Goal: Transaction & Acquisition: Purchase product/service

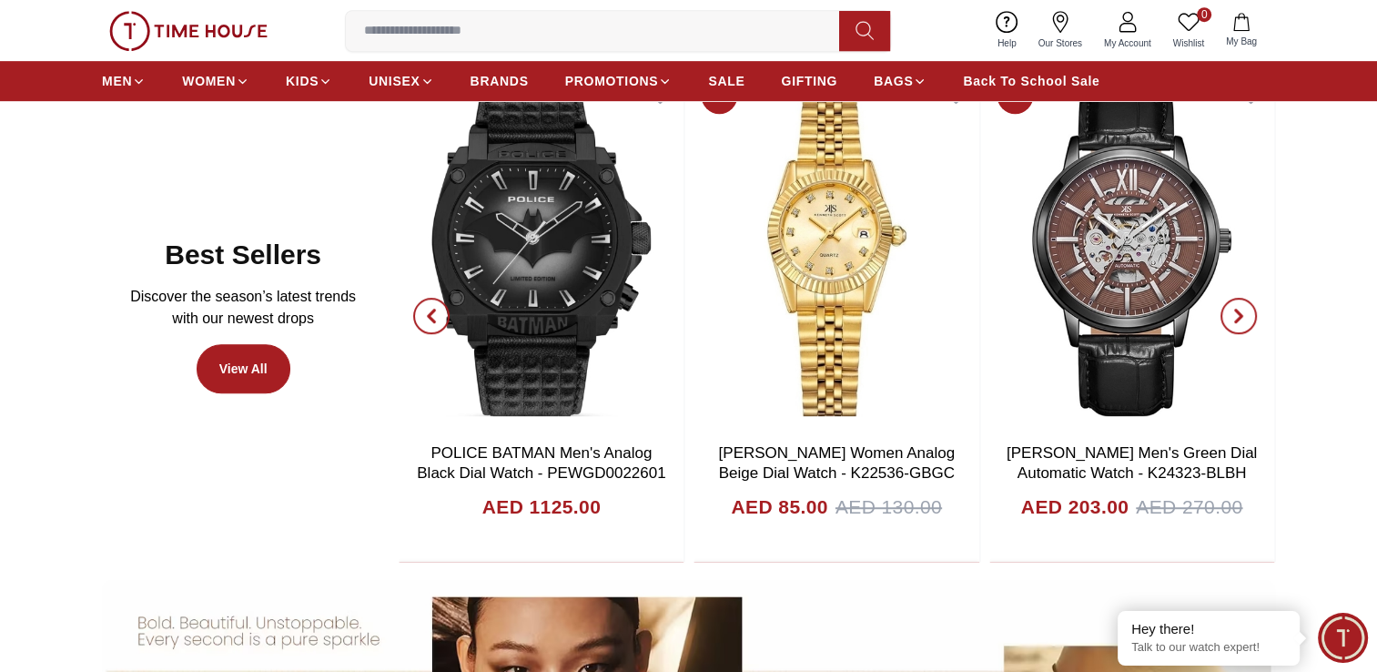
scroll to position [910, 0]
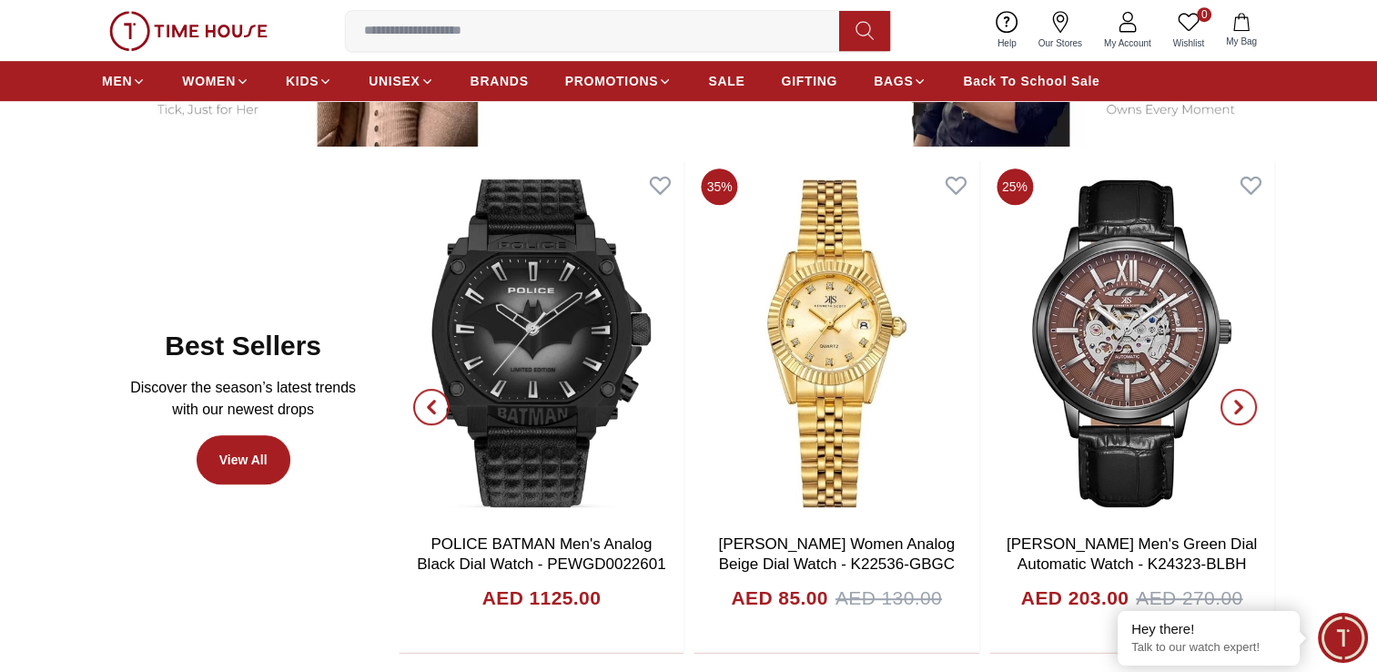
click at [1236, 401] on icon "button" at bounding box center [1238, 407] width 5 height 12
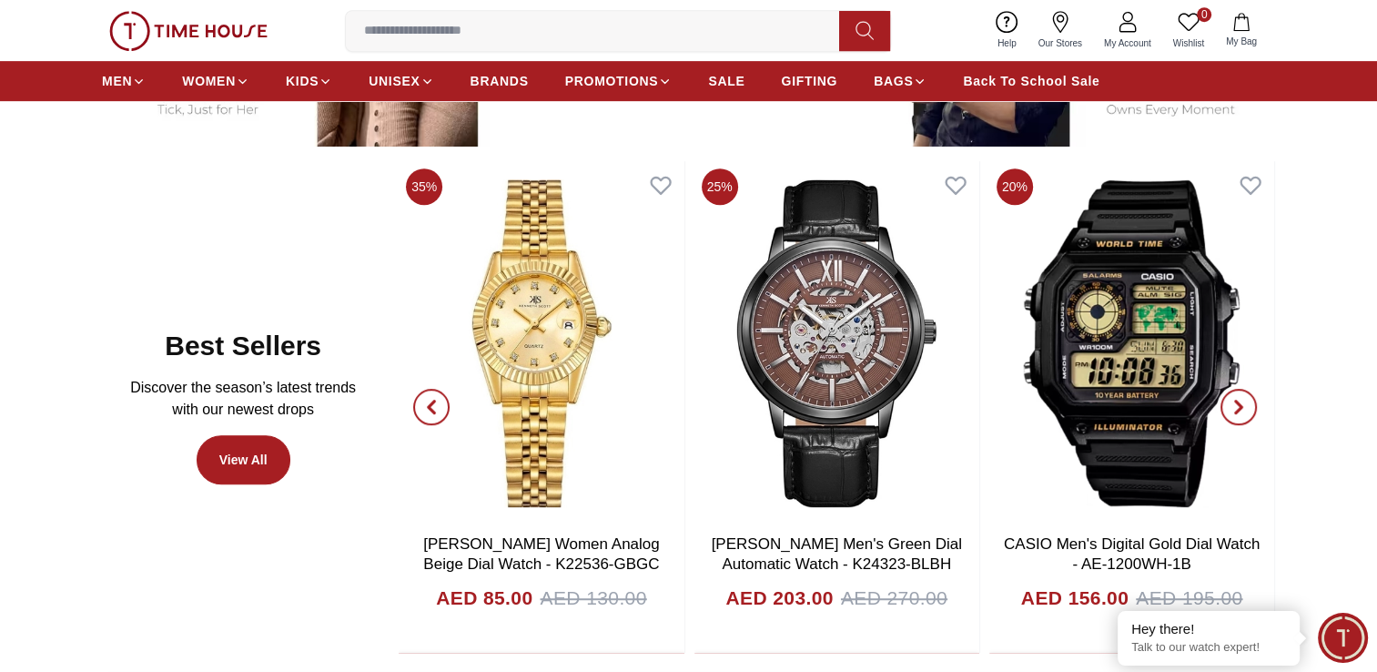
click at [1233, 400] on icon "button" at bounding box center [1239, 407] width 15 height 15
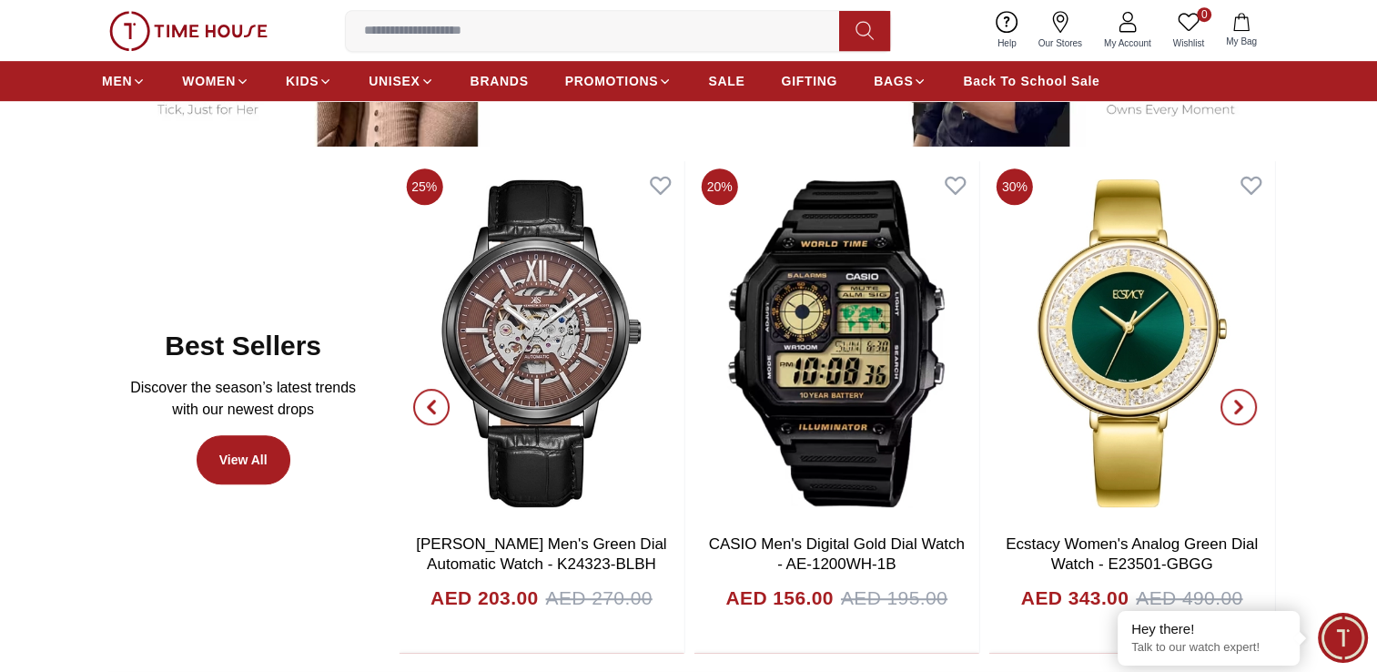
click at [1233, 400] on icon "button" at bounding box center [1239, 407] width 15 height 15
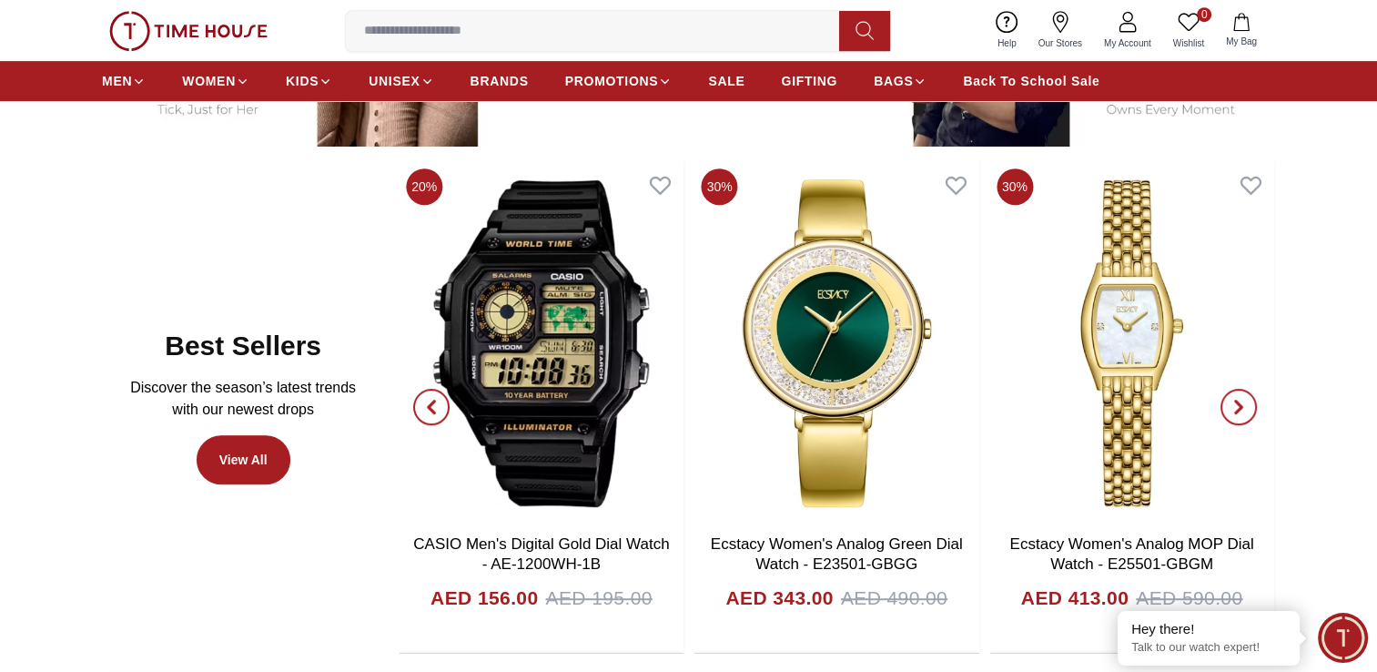
click at [1233, 400] on icon "button" at bounding box center [1239, 407] width 15 height 15
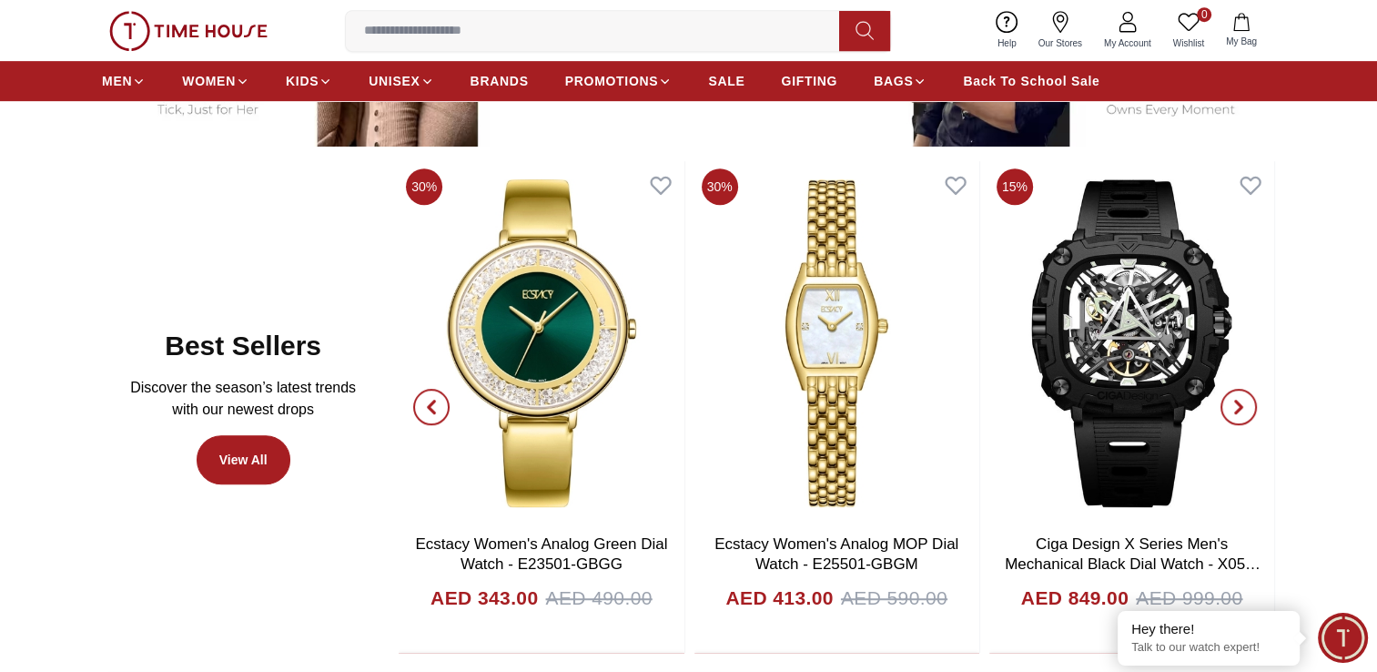
click at [1233, 400] on icon "button" at bounding box center [1239, 407] width 15 height 15
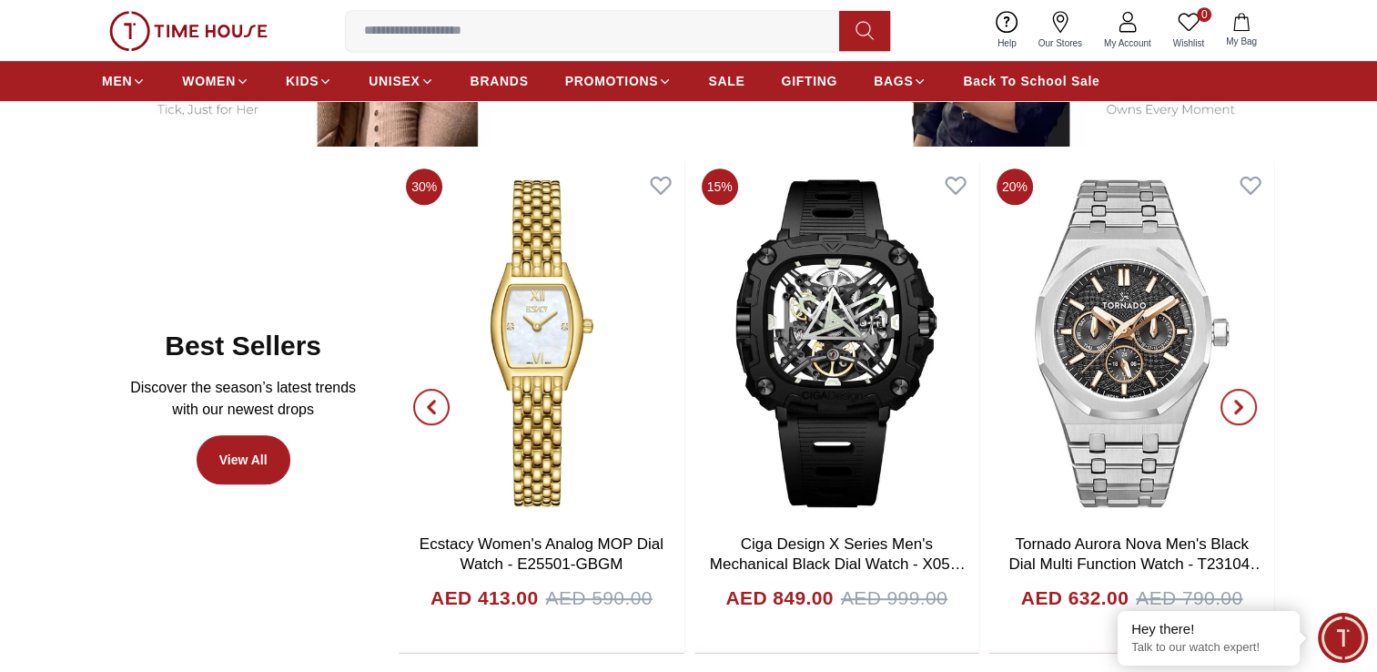
click at [1233, 400] on icon "button" at bounding box center [1239, 407] width 15 height 15
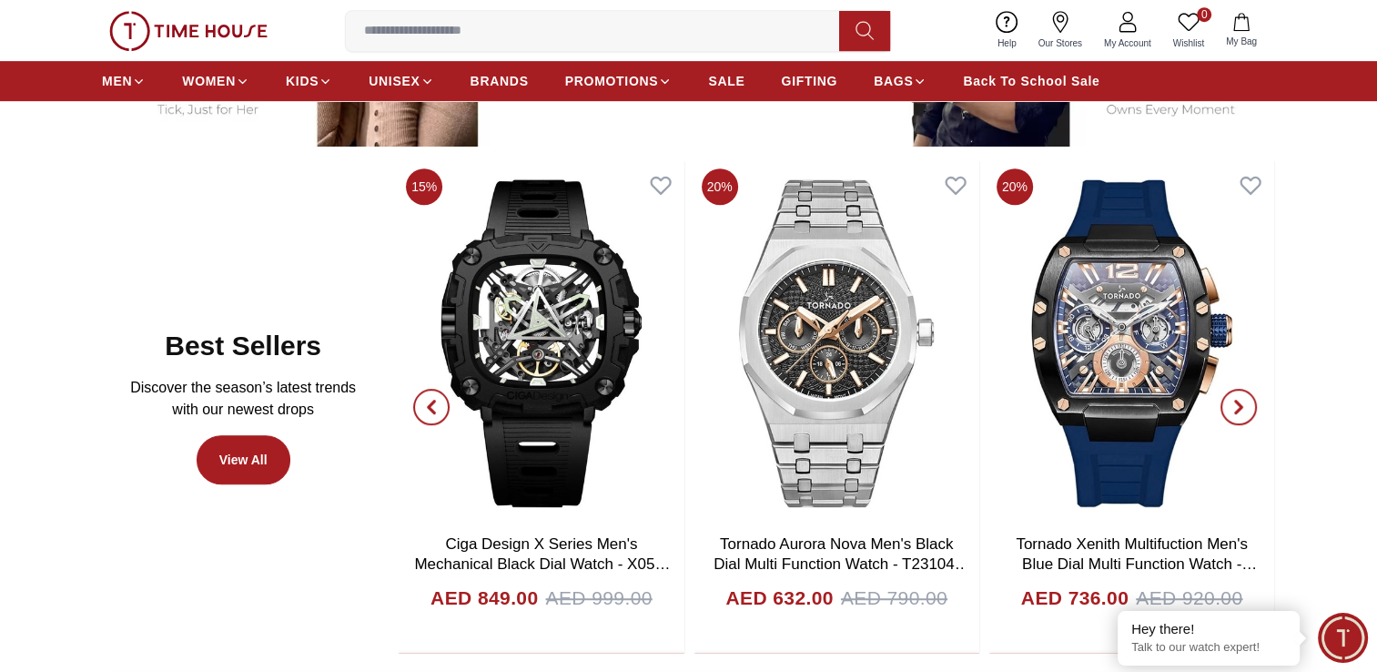
click at [1233, 400] on icon "button" at bounding box center [1239, 407] width 15 height 15
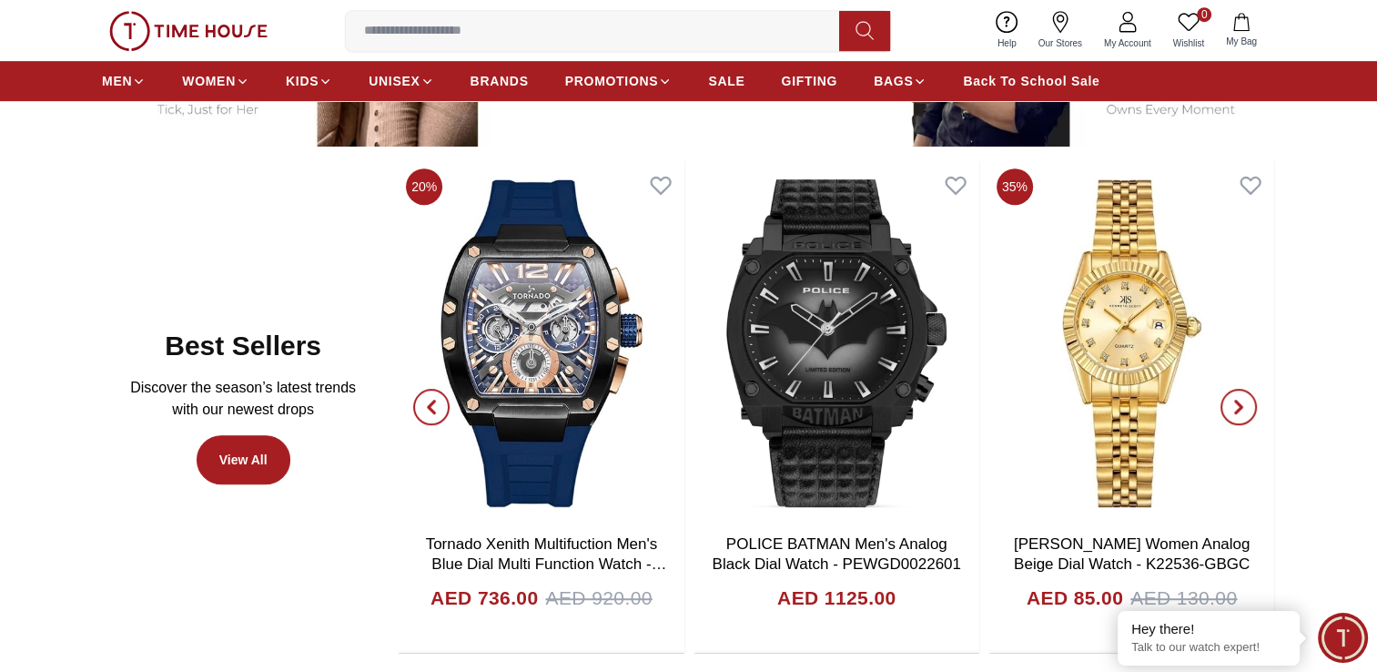
click at [433, 405] on icon "button" at bounding box center [431, 407] width 15 height 15
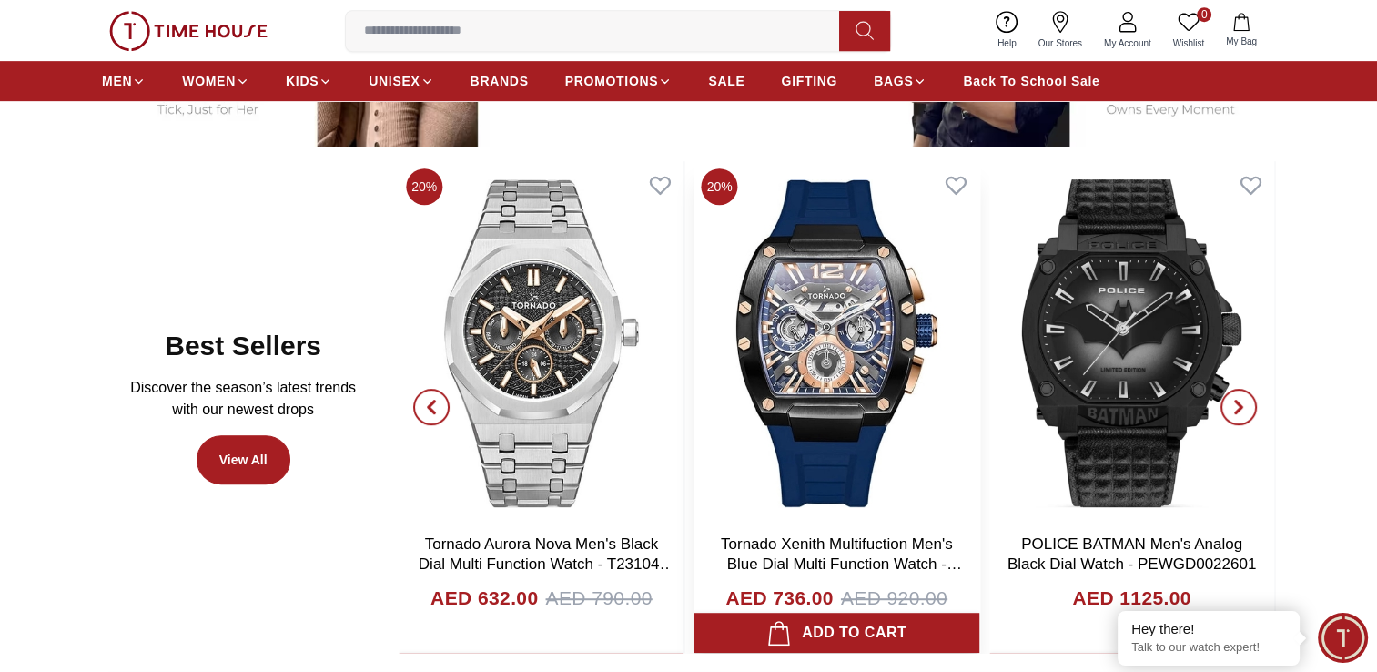
click at [768, 441] on img at bounding box center [837, 343] width 285 height 364
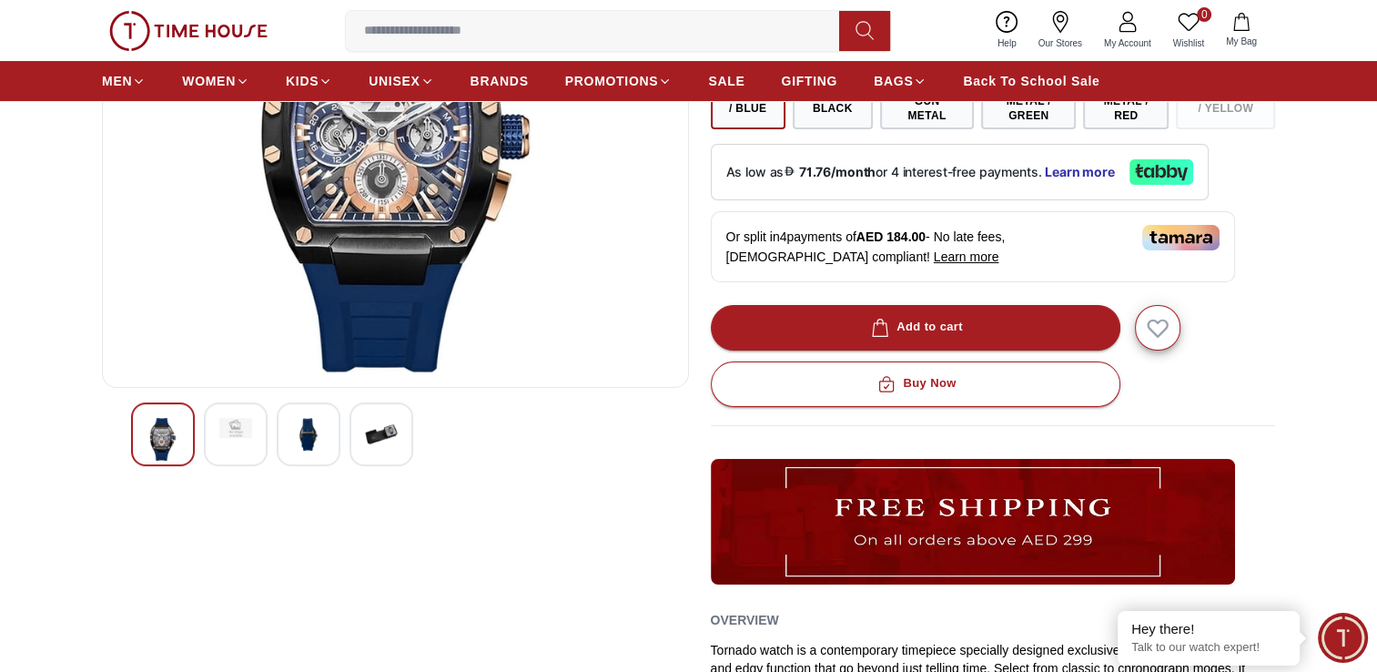
scroll to position [91, 0]
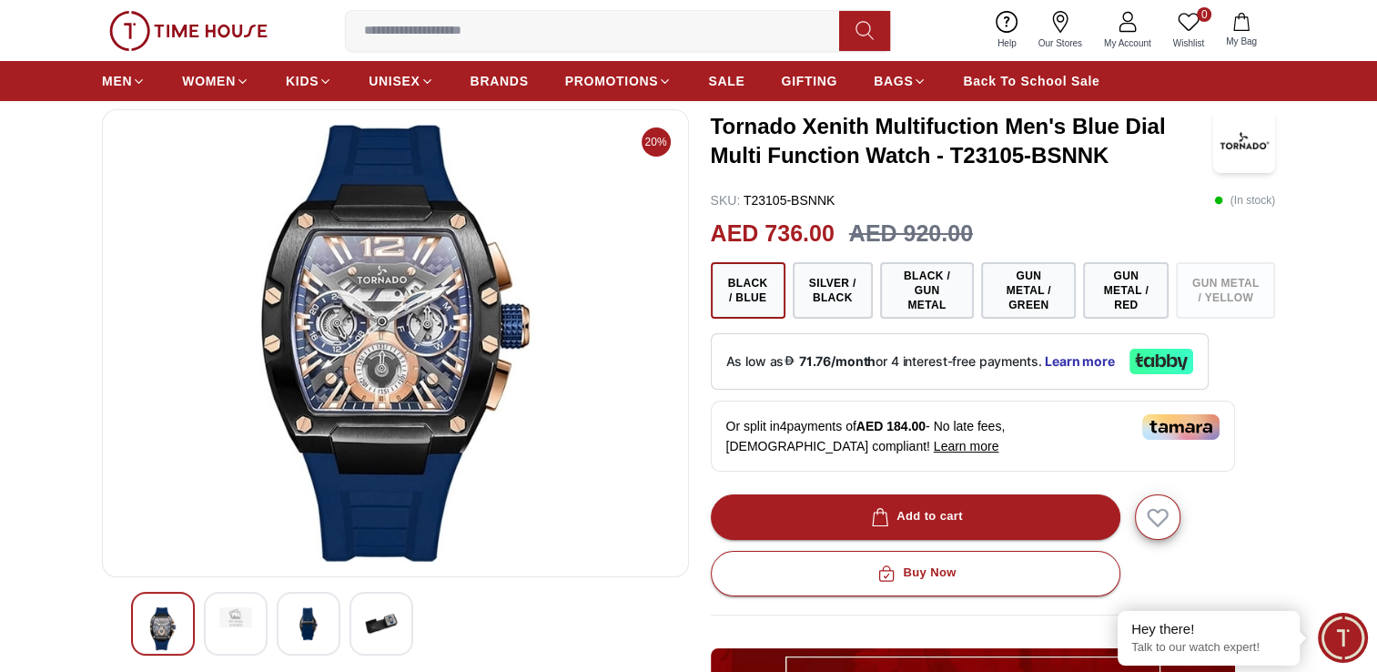
click at [236, 619] on img at bounding box center [235, 617] width 33 height 20
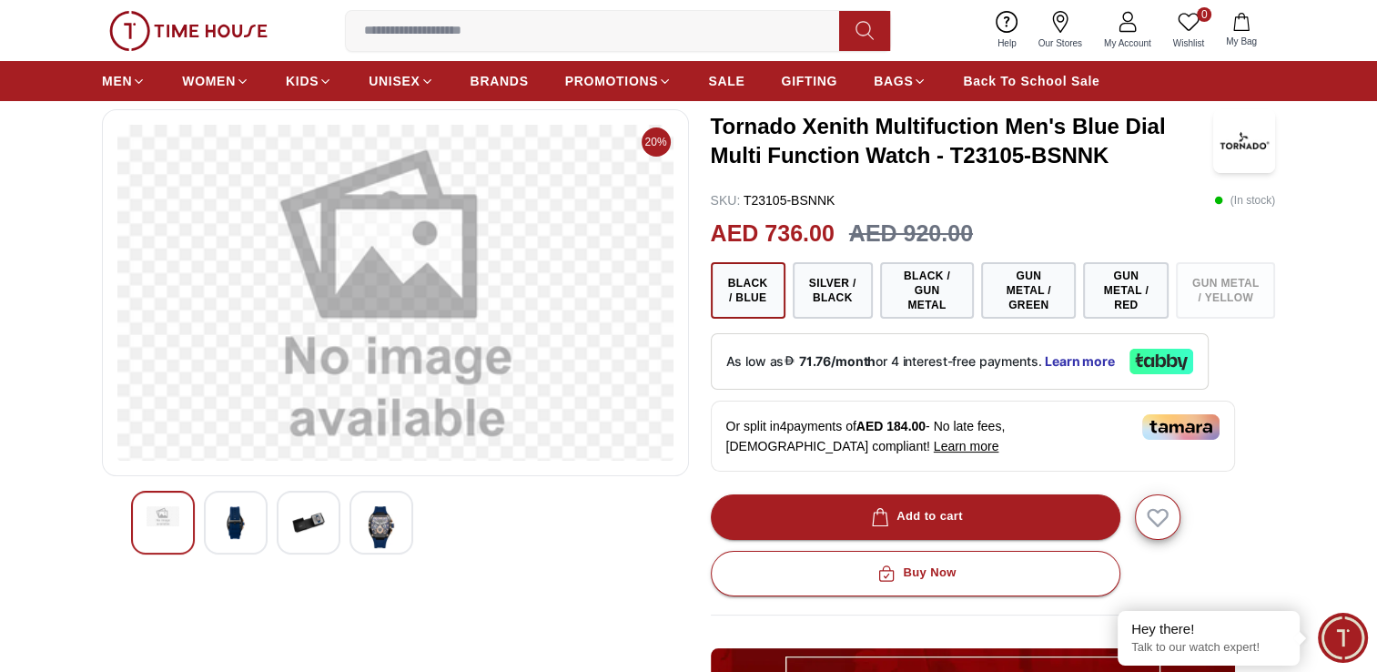
click at [222, 524] on img at bounding box center [235, 522] width 33 height 33
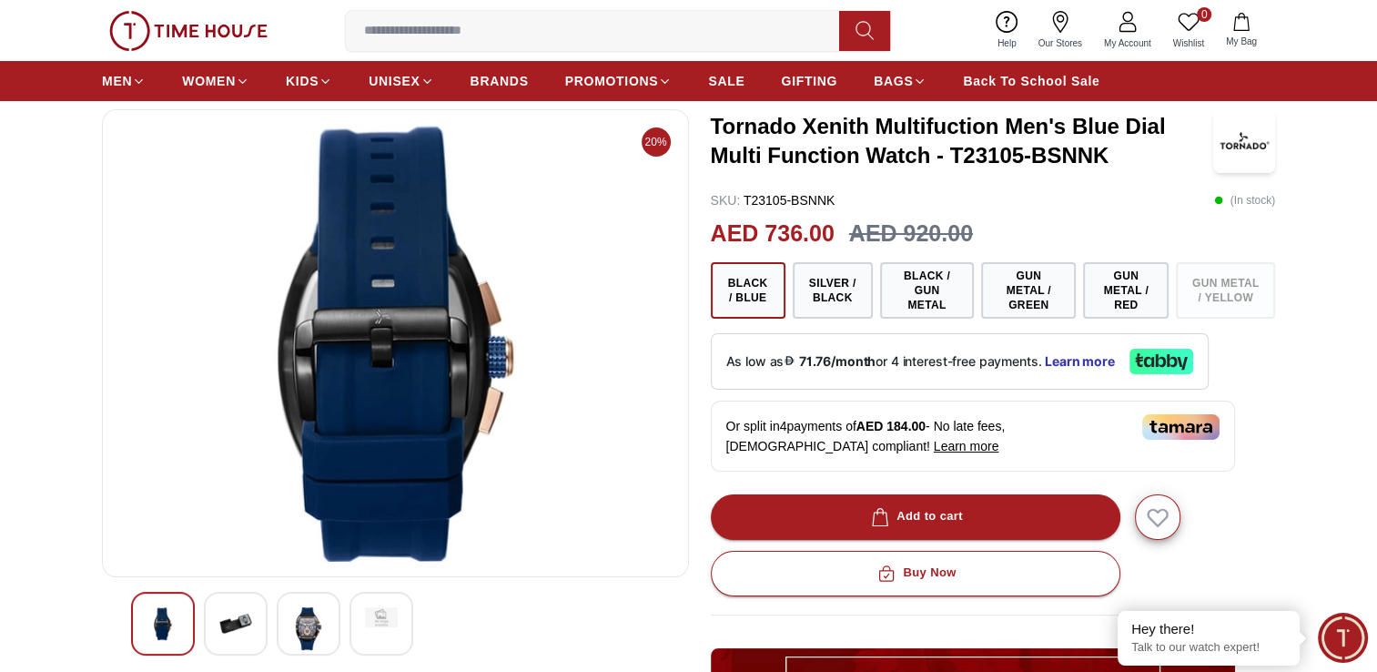
click at [298, 626] on img at bounding box center [308, 628] width 33 height 43
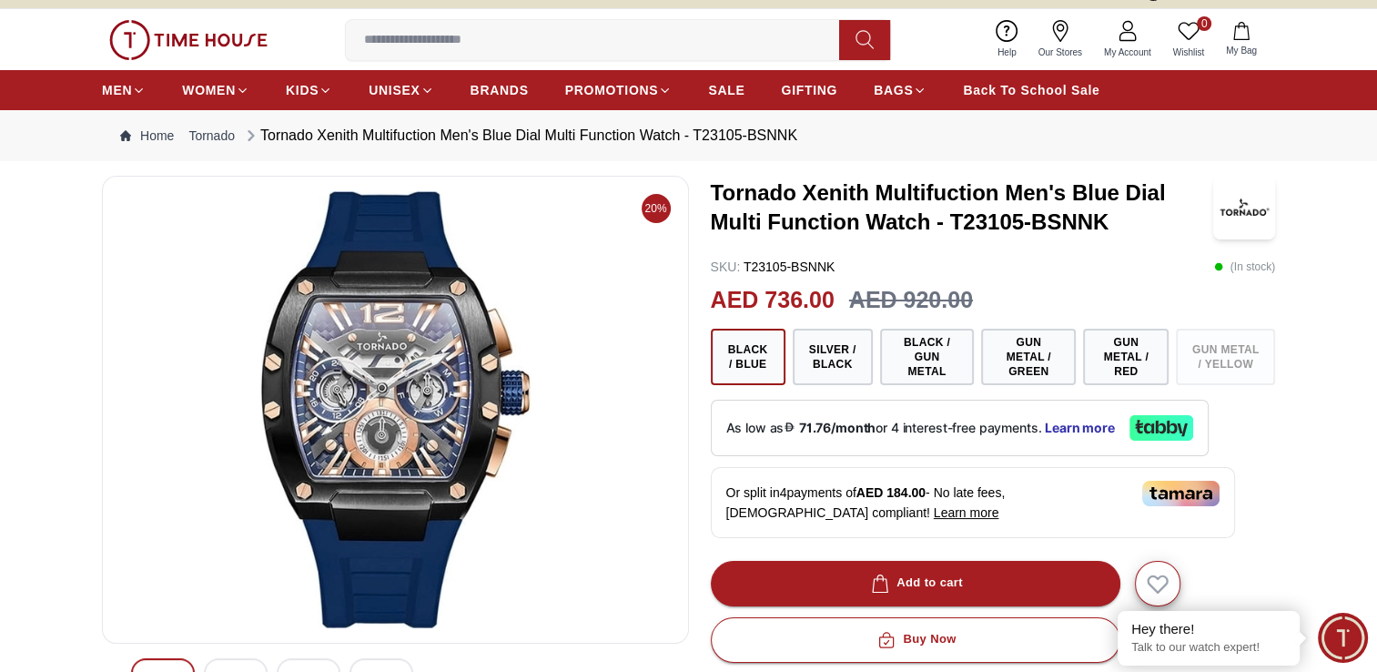
scroll to position [0, 0]
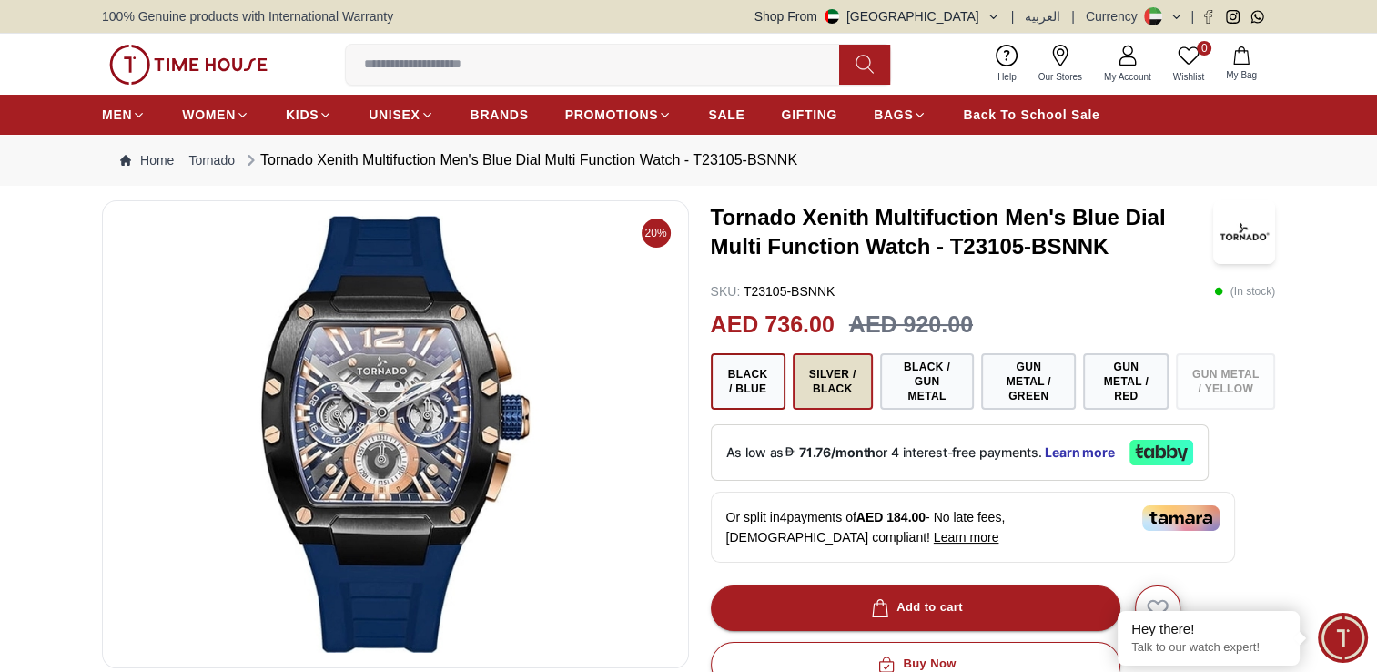
click at [837, 380] on button "Silver / Black" at bounding box center [833, 381] width 80 height 56
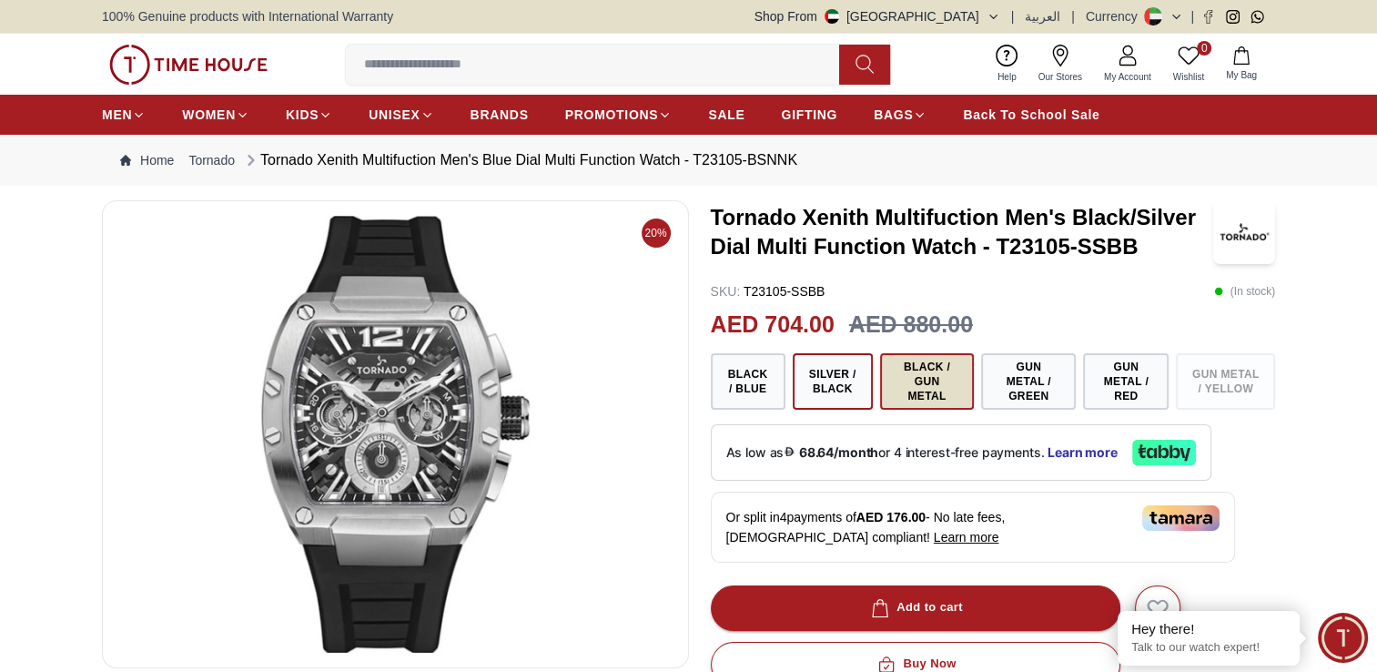
click at [917, 390] on button "Black / Gun Metal" at bounding box center [927, 381] width 95 height 56
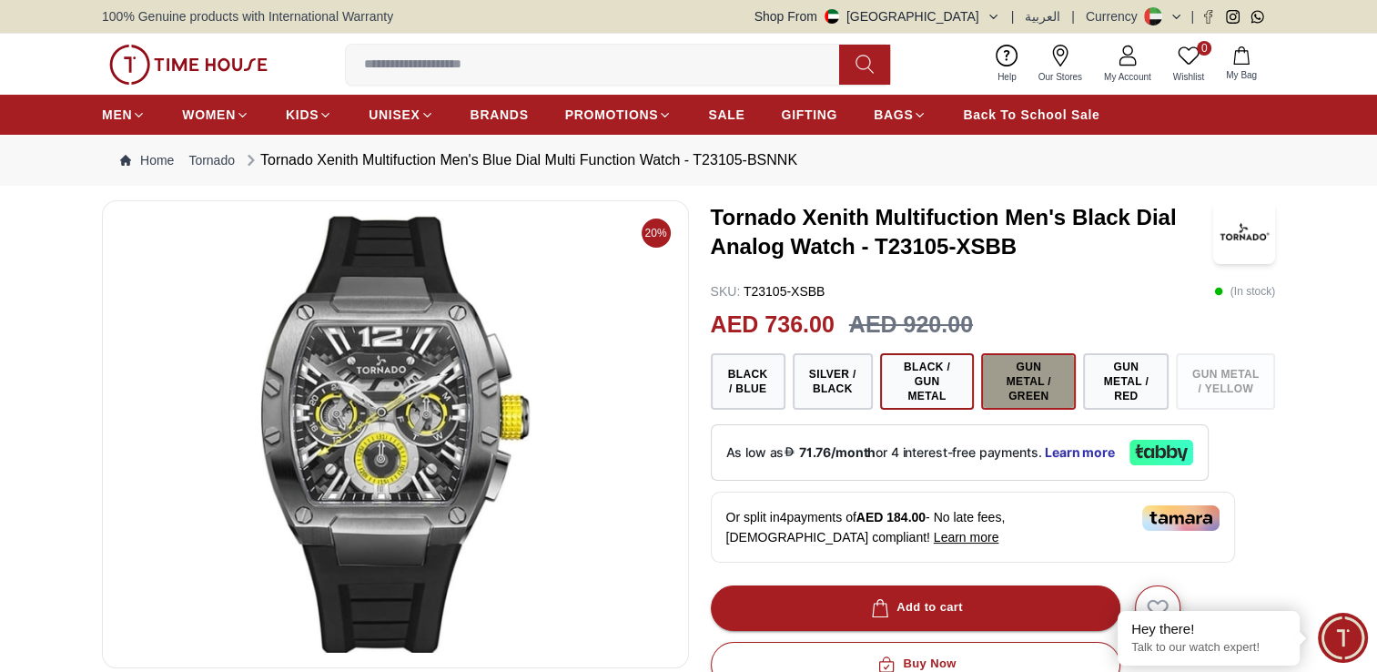
click at [1048, 382] on button "Gun Metal / Green" at bounding box center [1028, 381] width 95 height 56
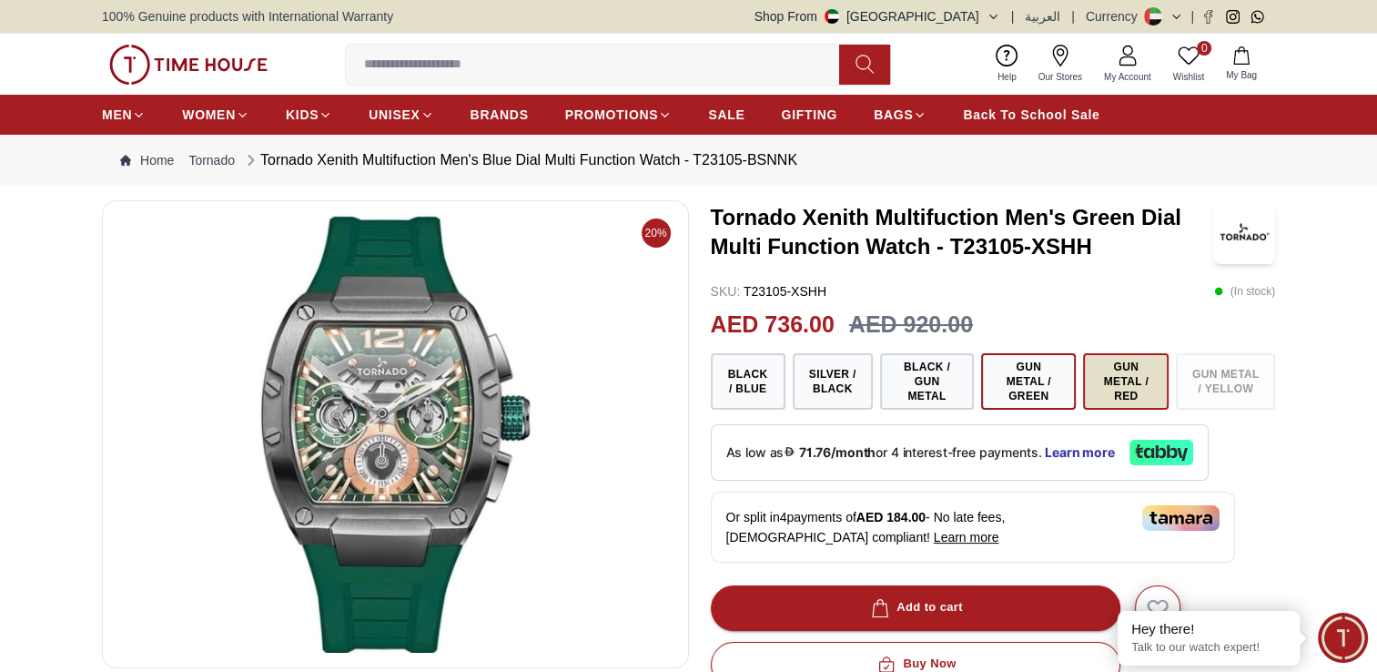
click at [1135, 399] on button "Gun Metal / Red" at bounding box center [1126, 381] width 86 height 56
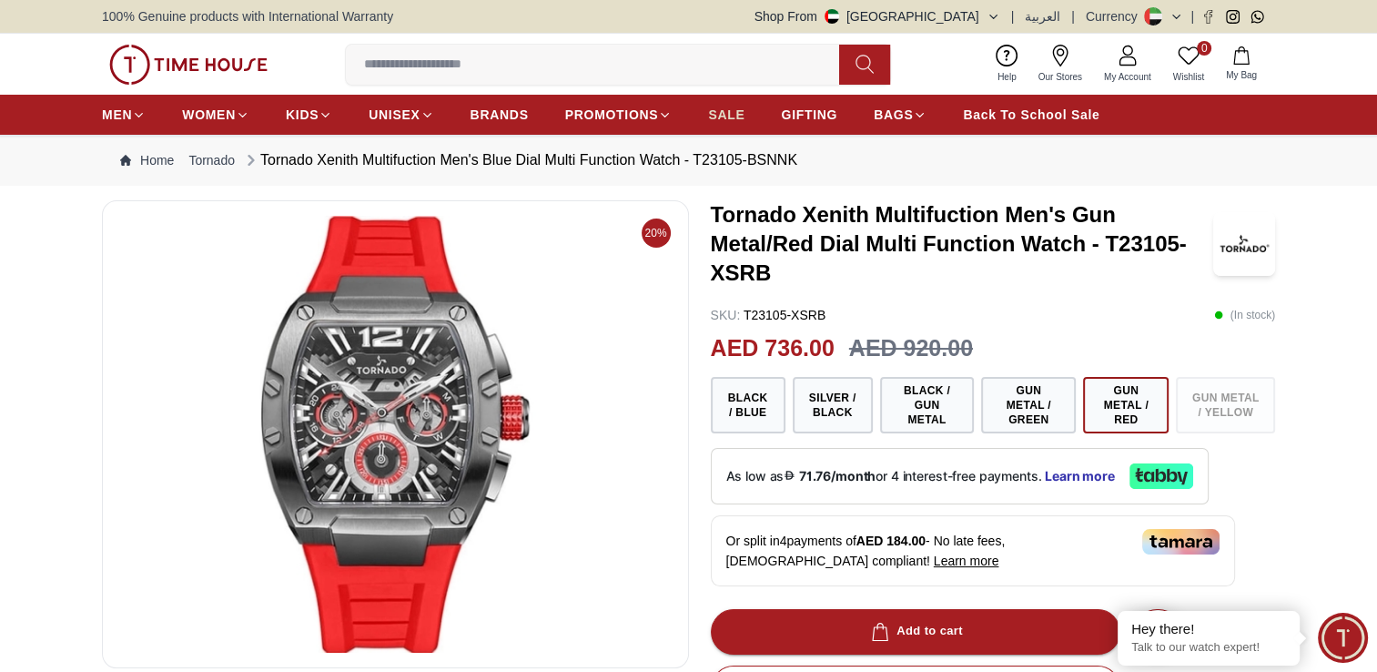
click at [710, 112] on span "SALE" at bounding box center [726, 115] width 36 height 18
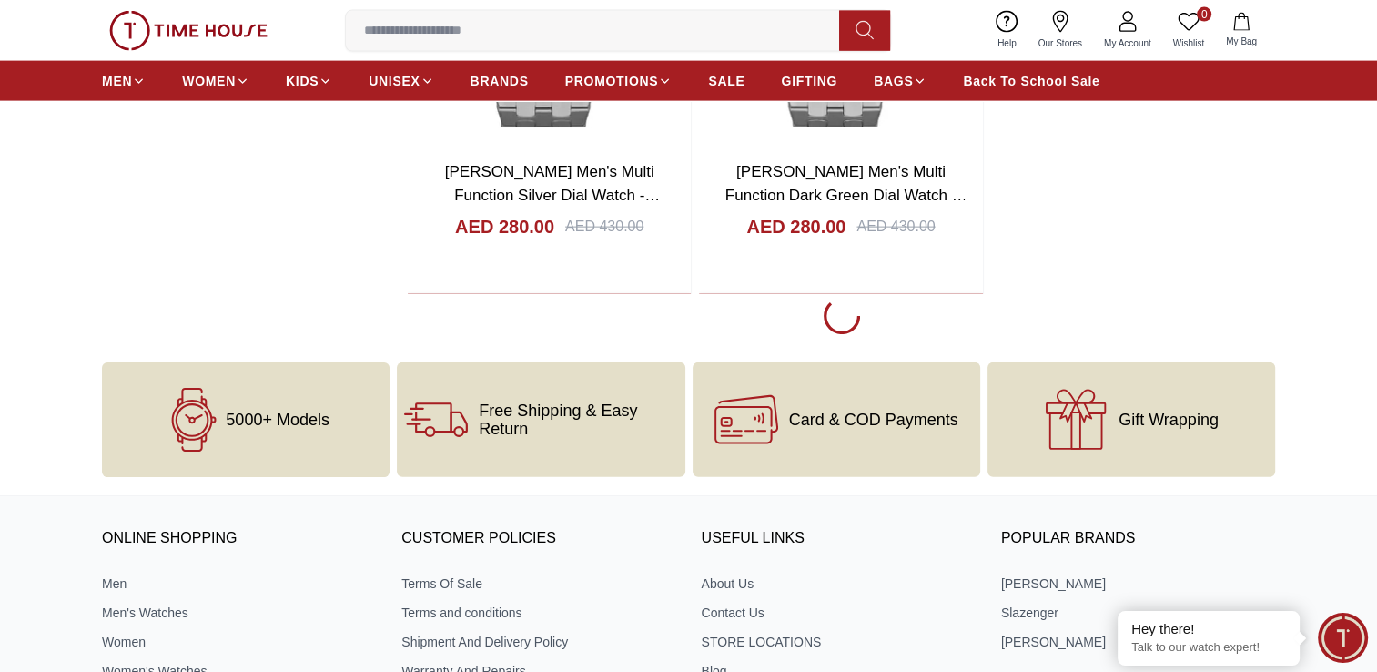
scroll to position [4187, 0]
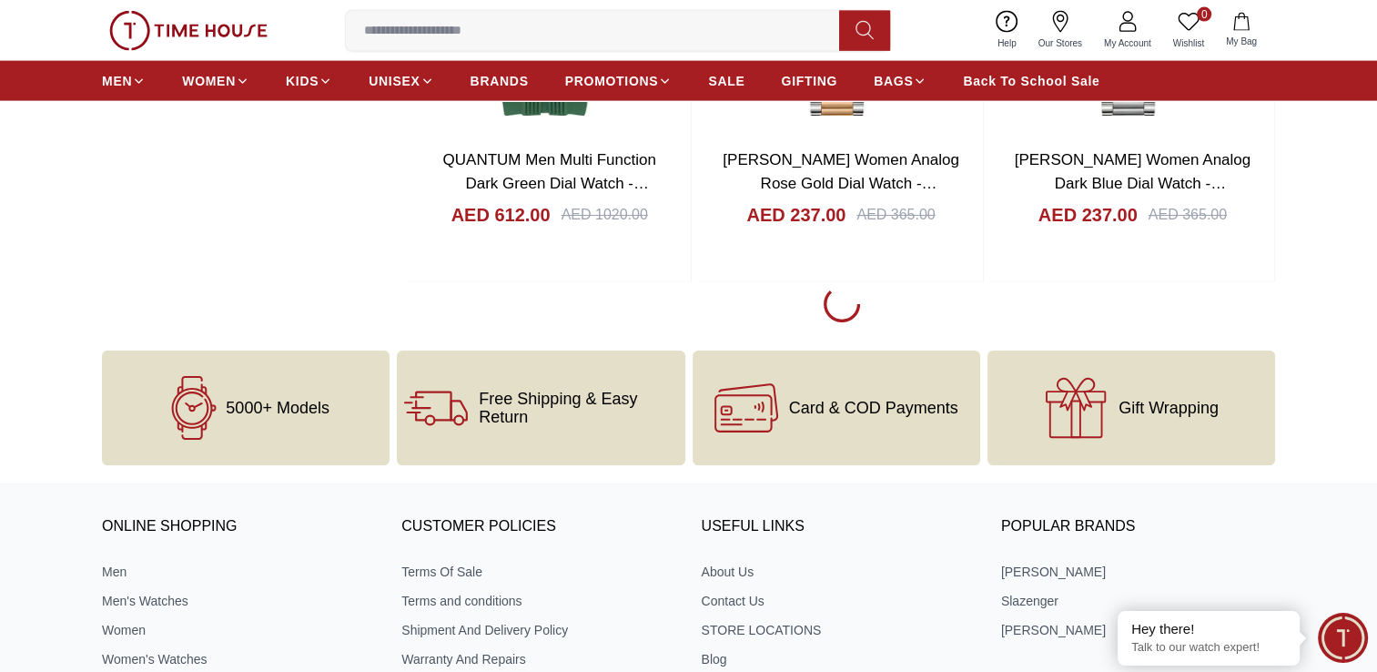
scroll to position [11014, 0]
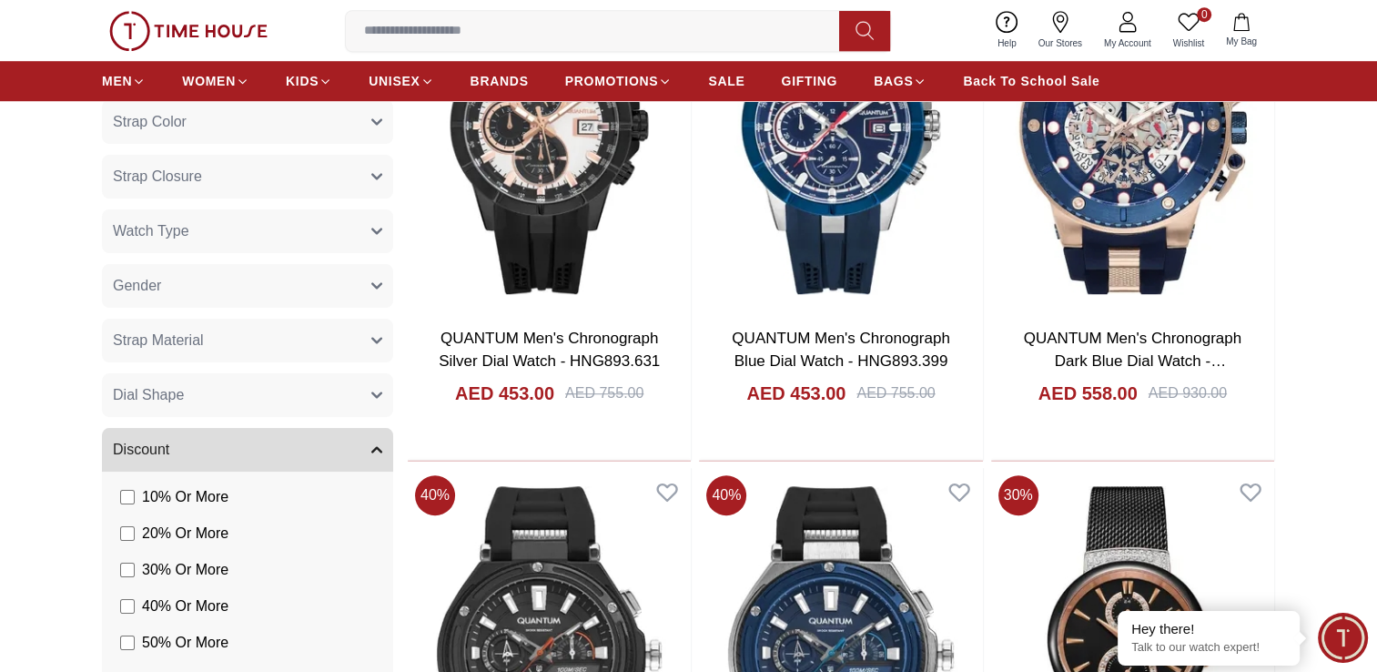
scroll to position [1396, 0]
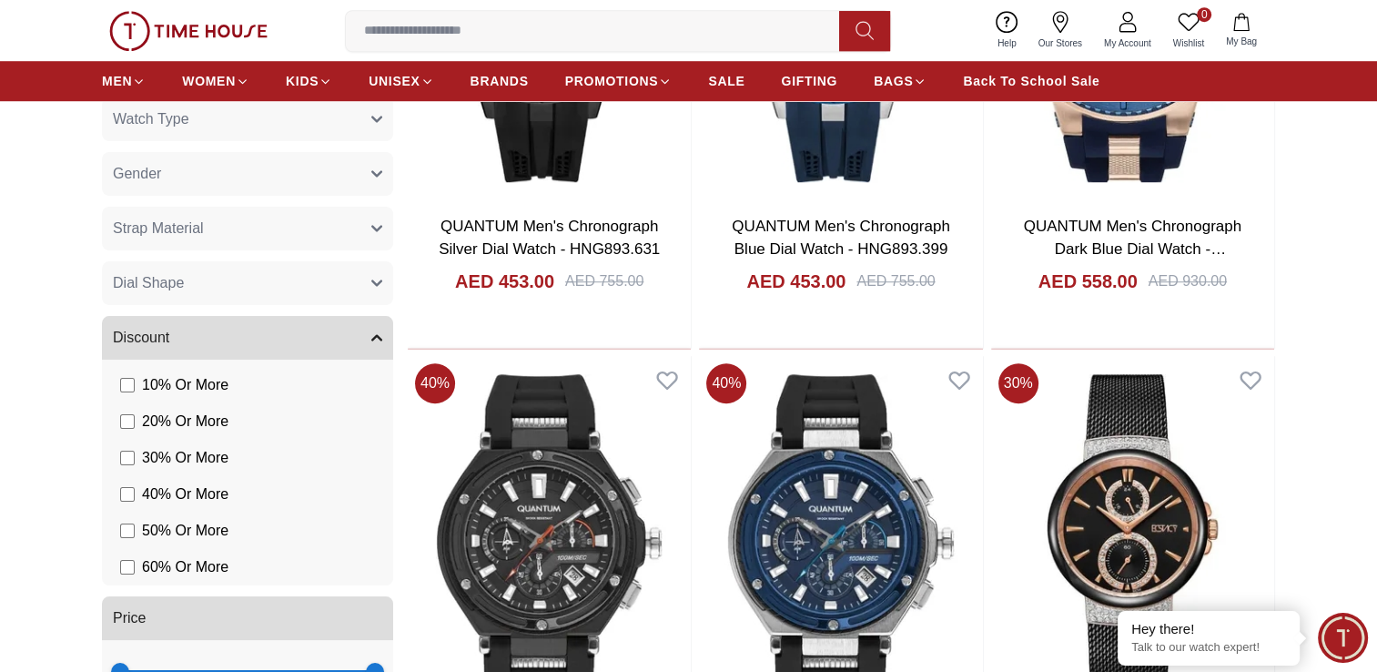
click at [350, 282] on button "Dial Shape" at bounding box center [247, 283] width 291 height 44
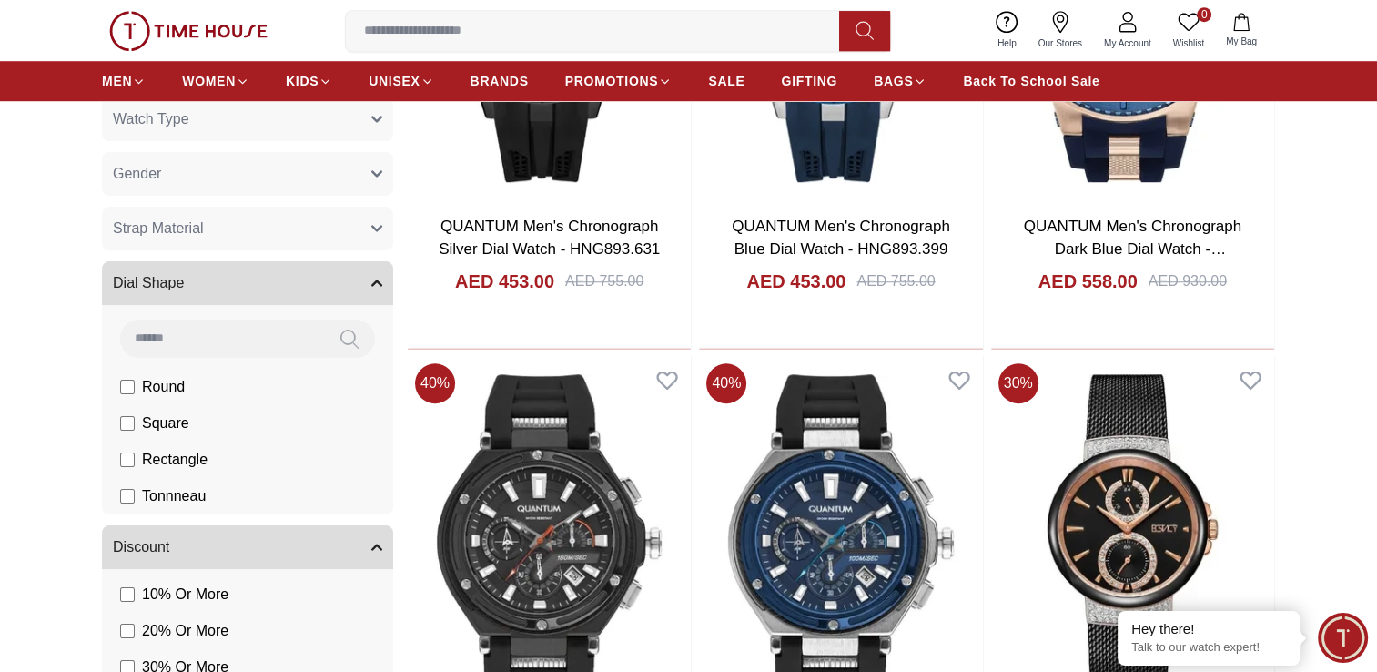
click at [345, 227] on button "Strap Material" at bounding box center [247, 229] width 291 height 44
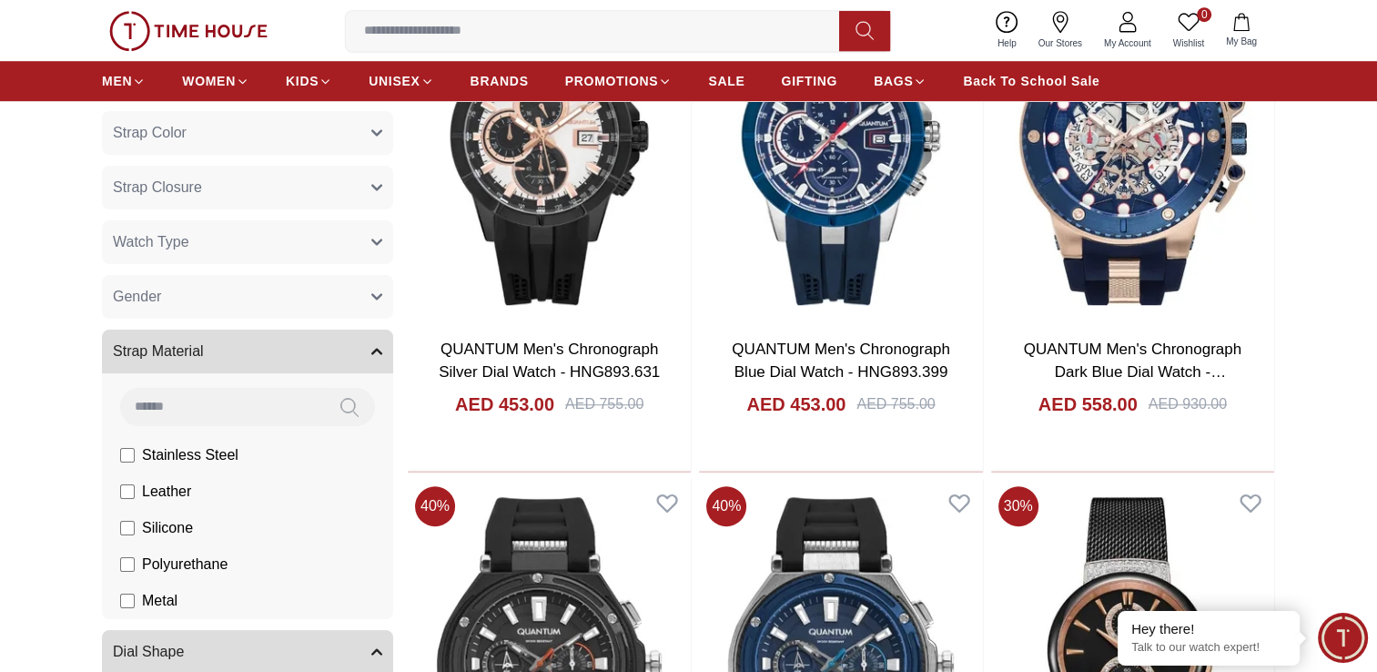
scroll to position [1214, 0]
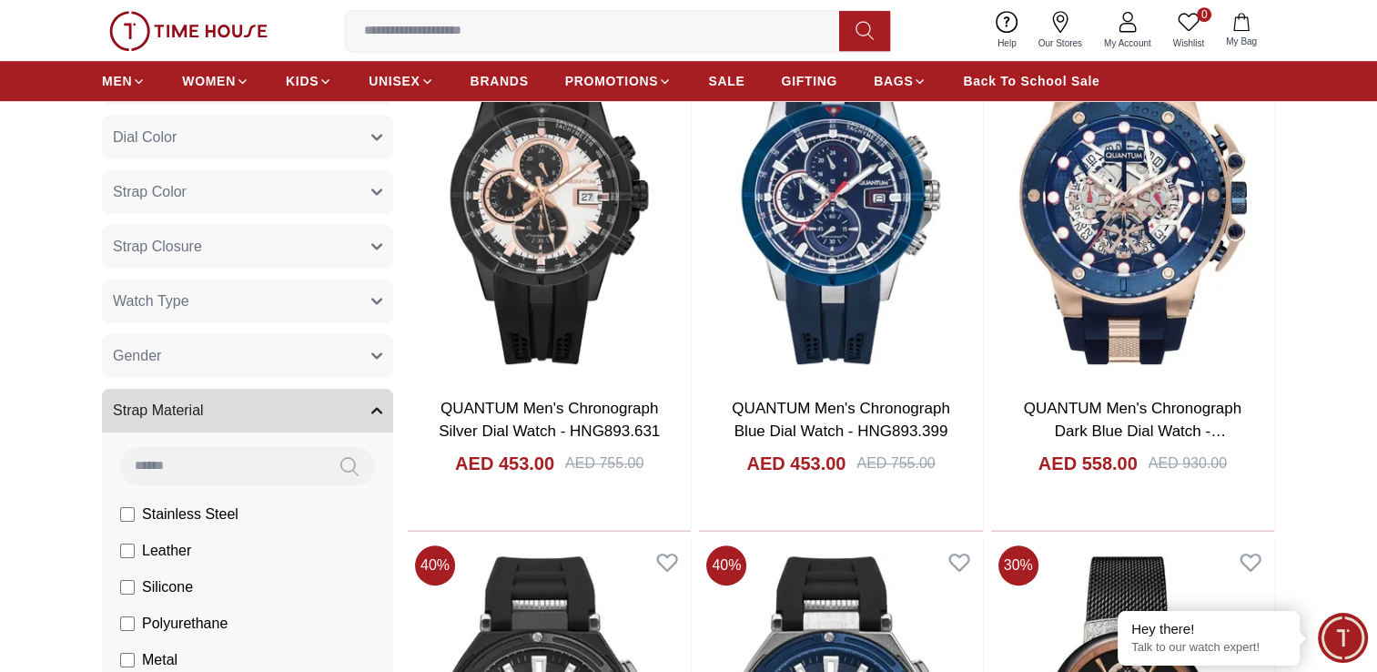
click at [257, 357] on button "Gender" at bounding box center [247, 356] width 291 height 44
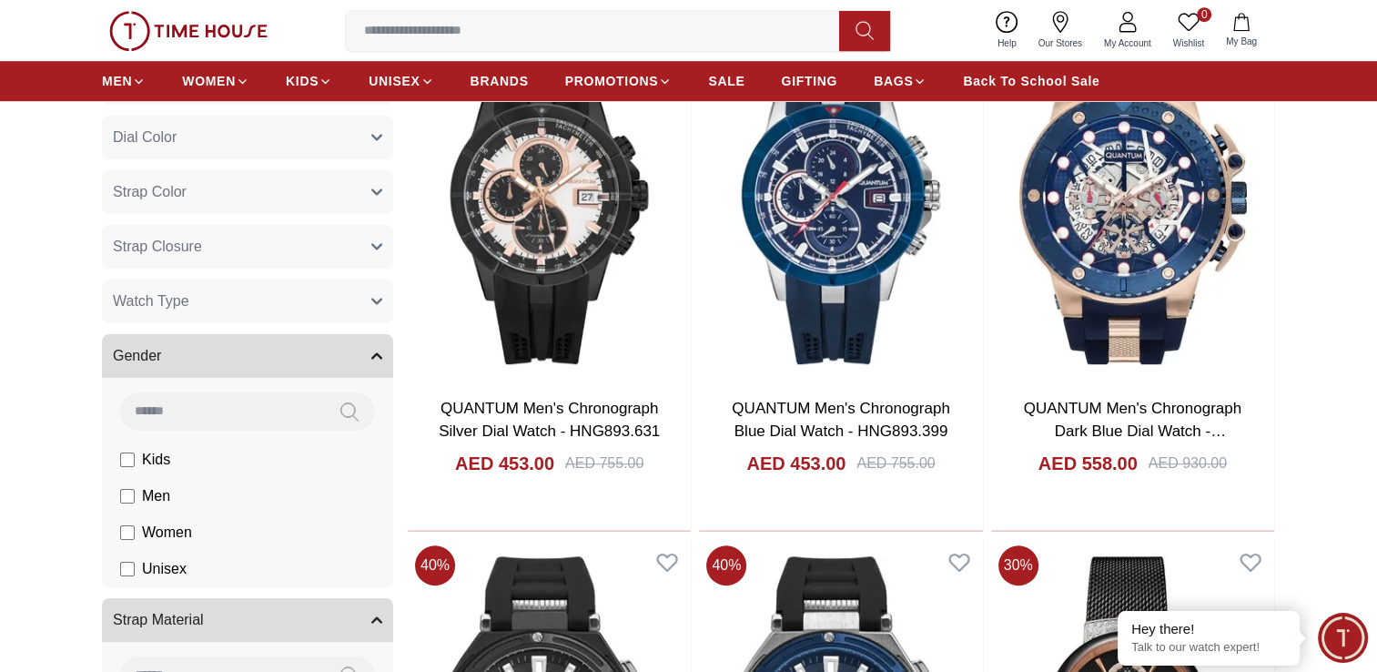
click at [298, 299] on button "Watch Type" at bounding box center [247, 301] width 291 height 44
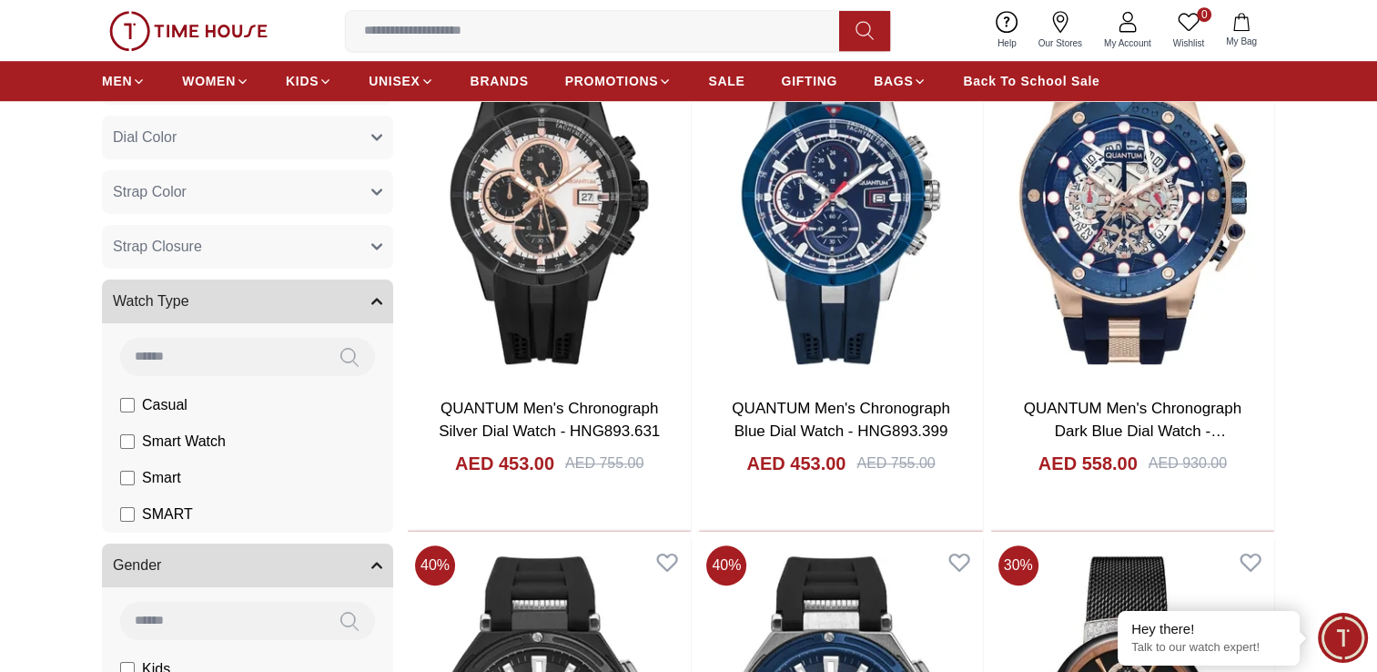
click at [315, 254] on button "Strap Closure" at bounding box center [247, 247] width 291 height 44
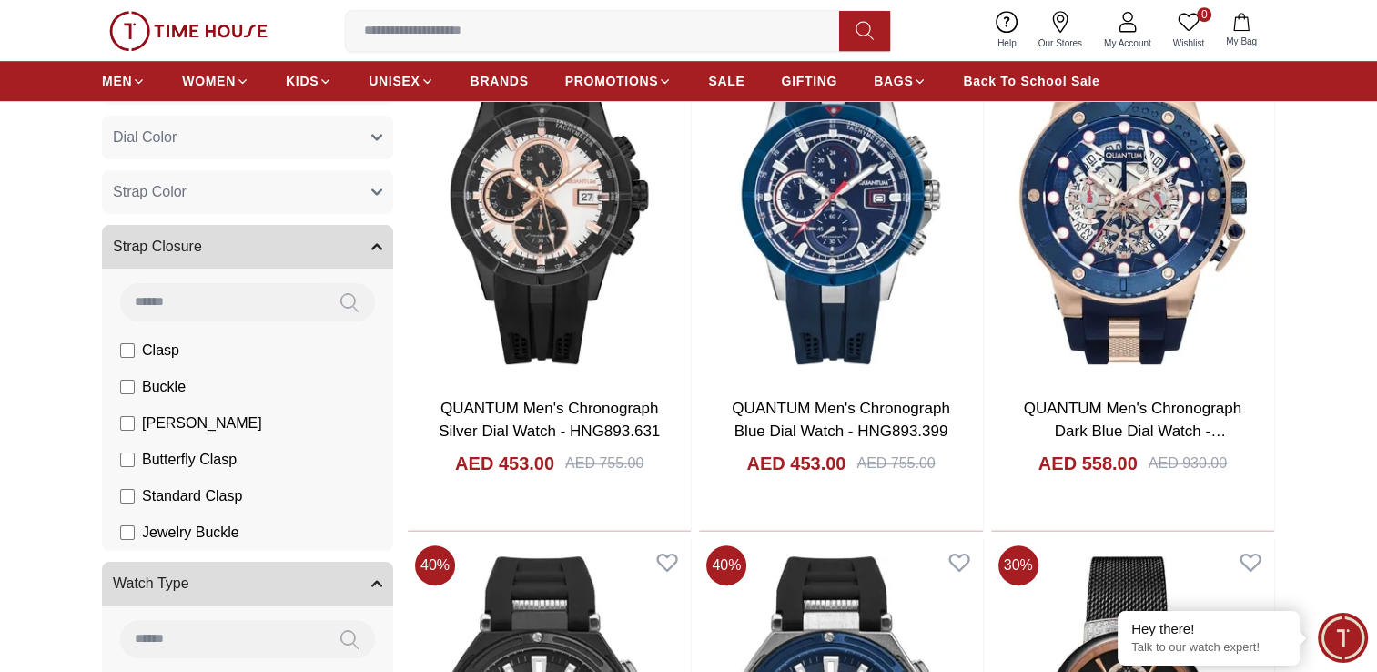
click at [302, 198] on button "Strap Color" at bounding box center [247, 192] width 291 height 44
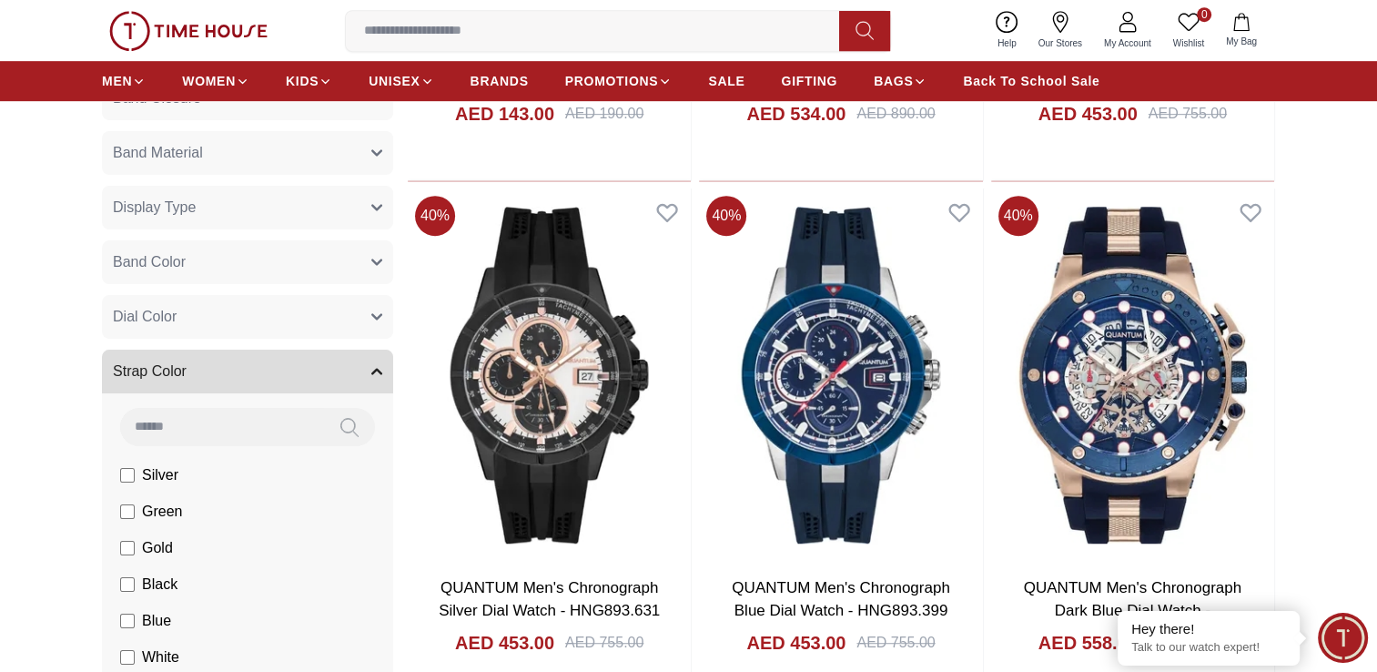
scroll to position [1032, 0]
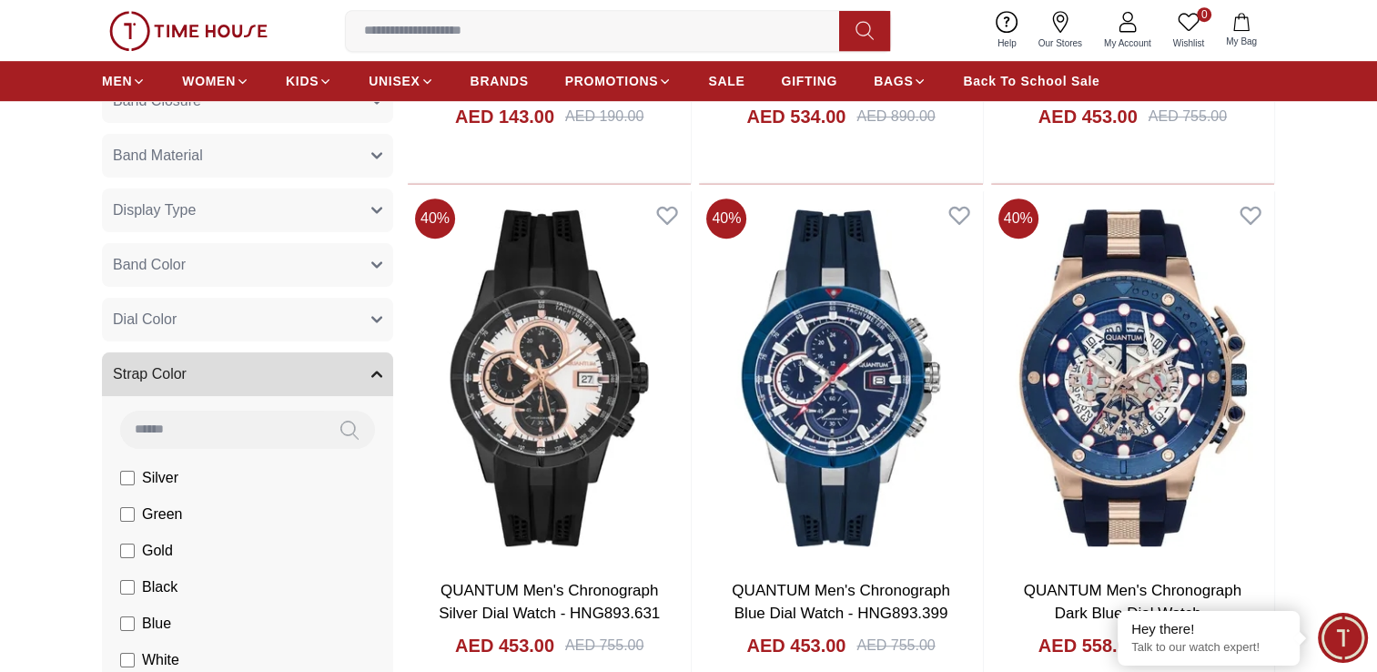
click at [289, 338] on button "Dial Color" at bounding box center [247, 320] width 291 height 44
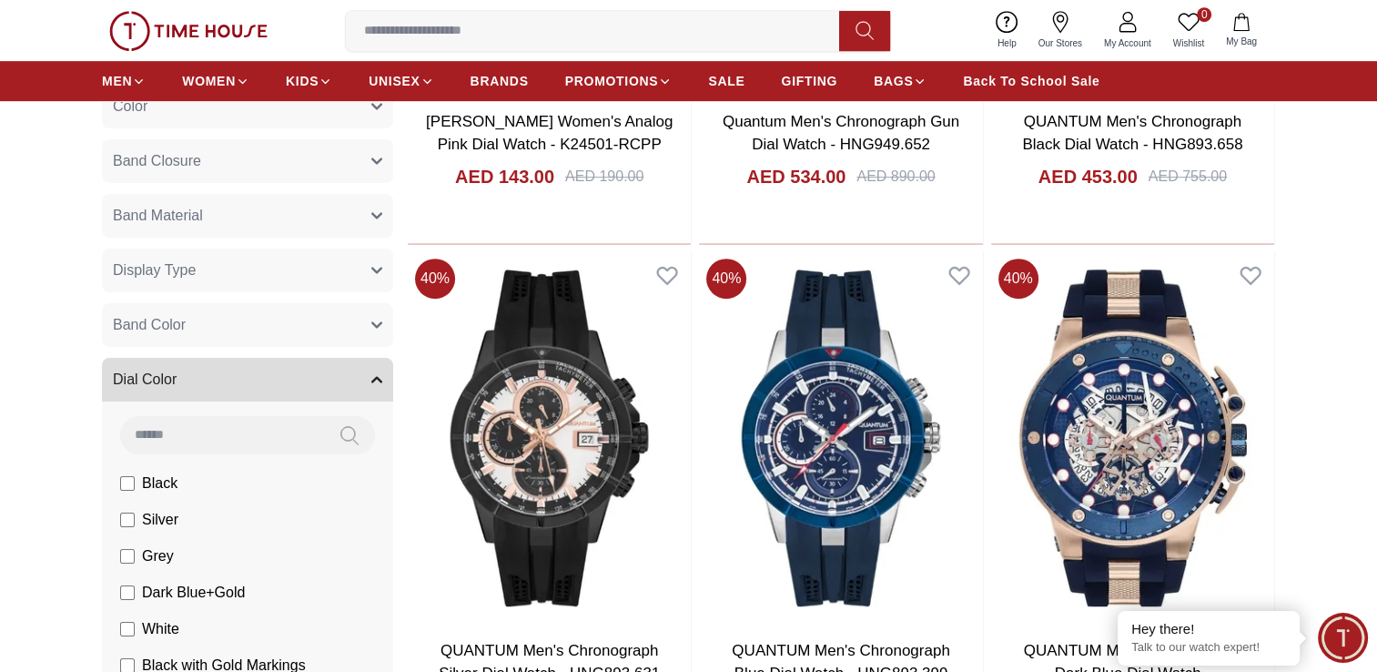
scroll to position [941, 0]
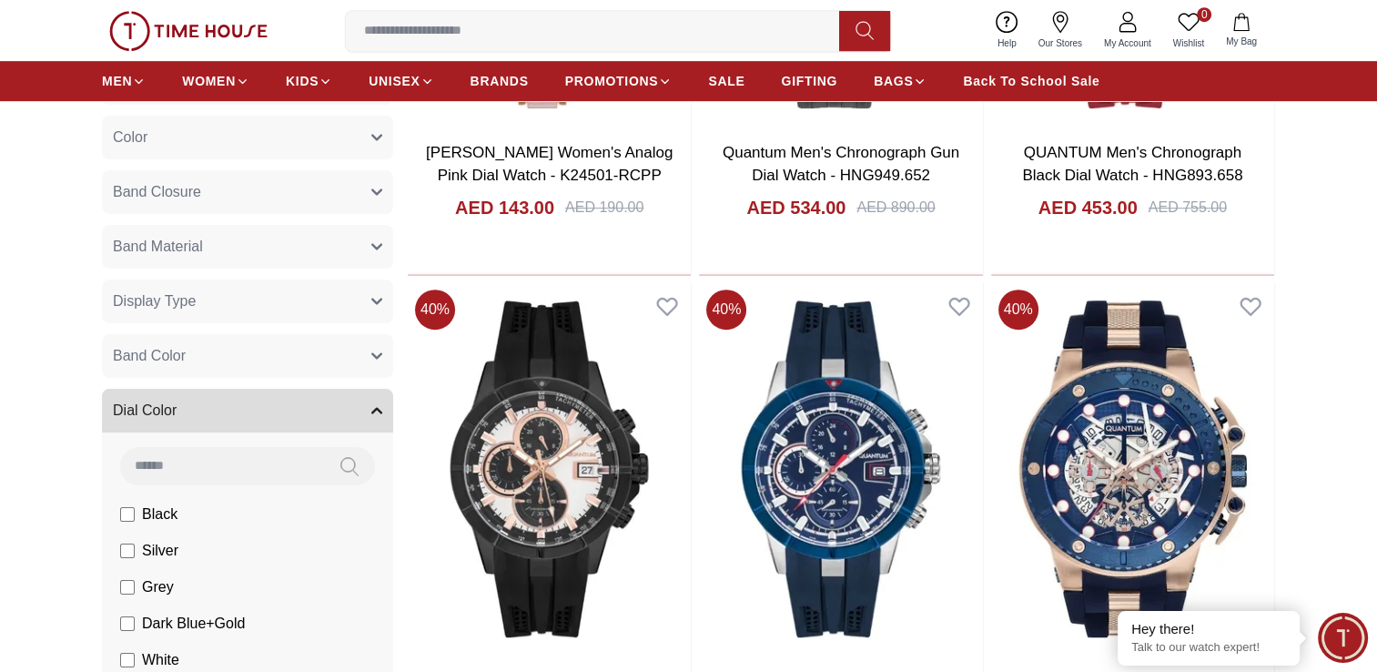
click at [290, 353] on button "Band Color" at bounding box center [247, 356] width 291 height 44
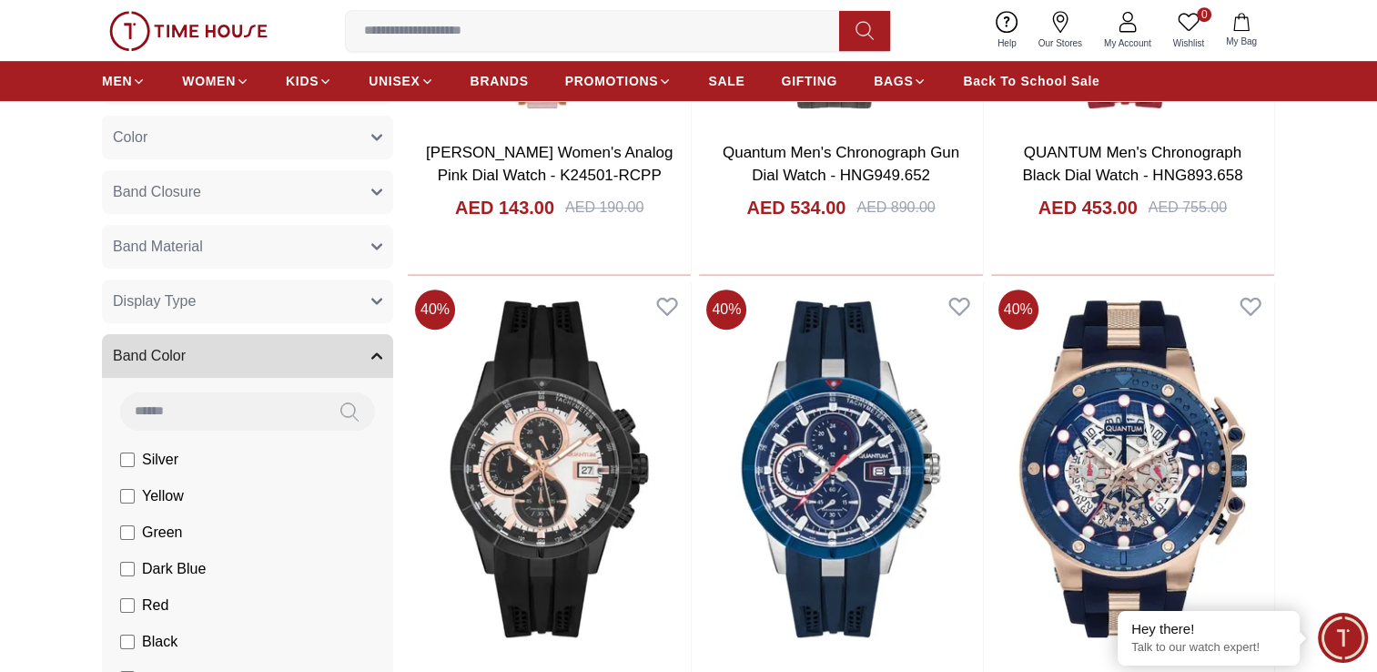
click at [295, 309] on button "Display Type" at bounding box center [247, 301] width 291 height 44
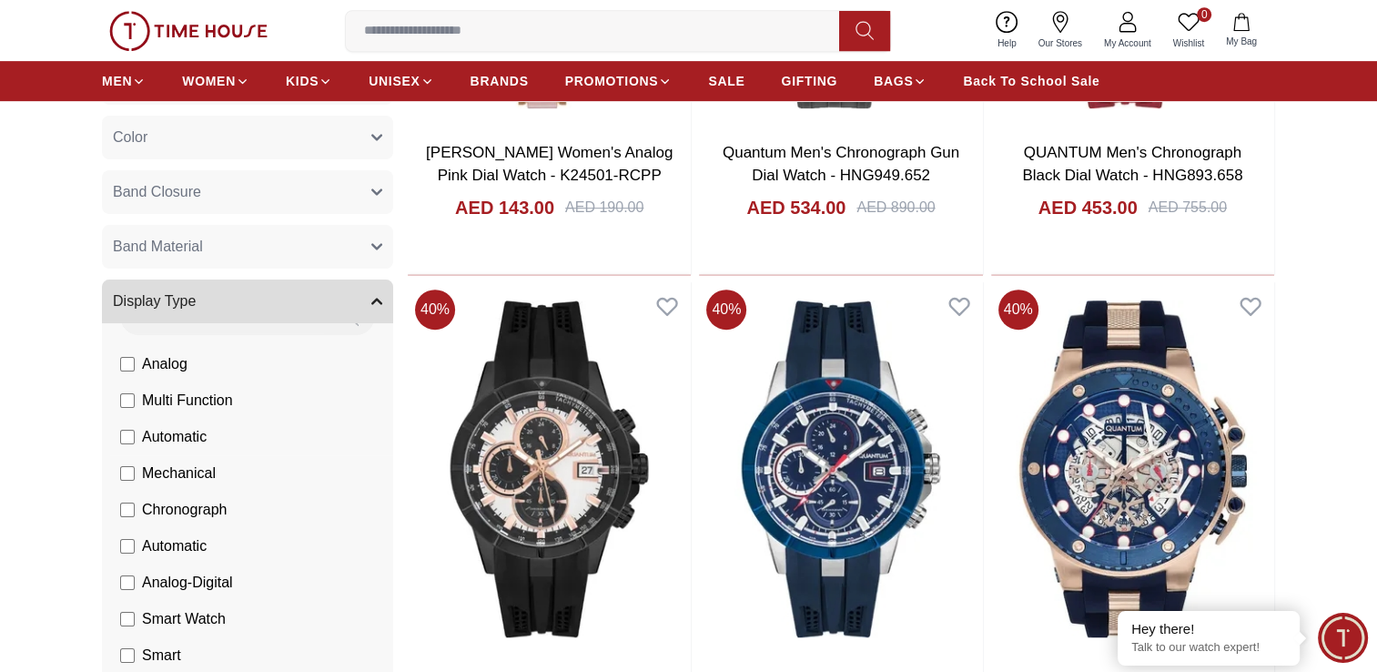
scroll to position [0, 0]
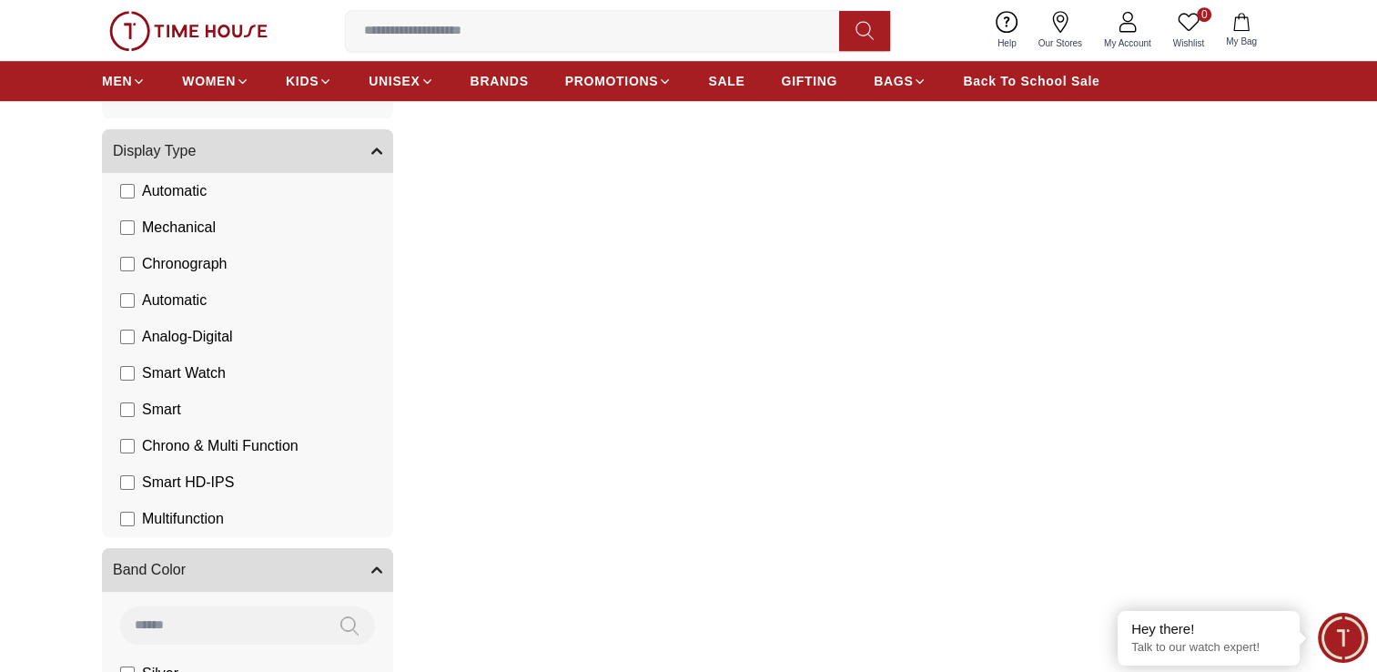
scroll to position [1123, 0]
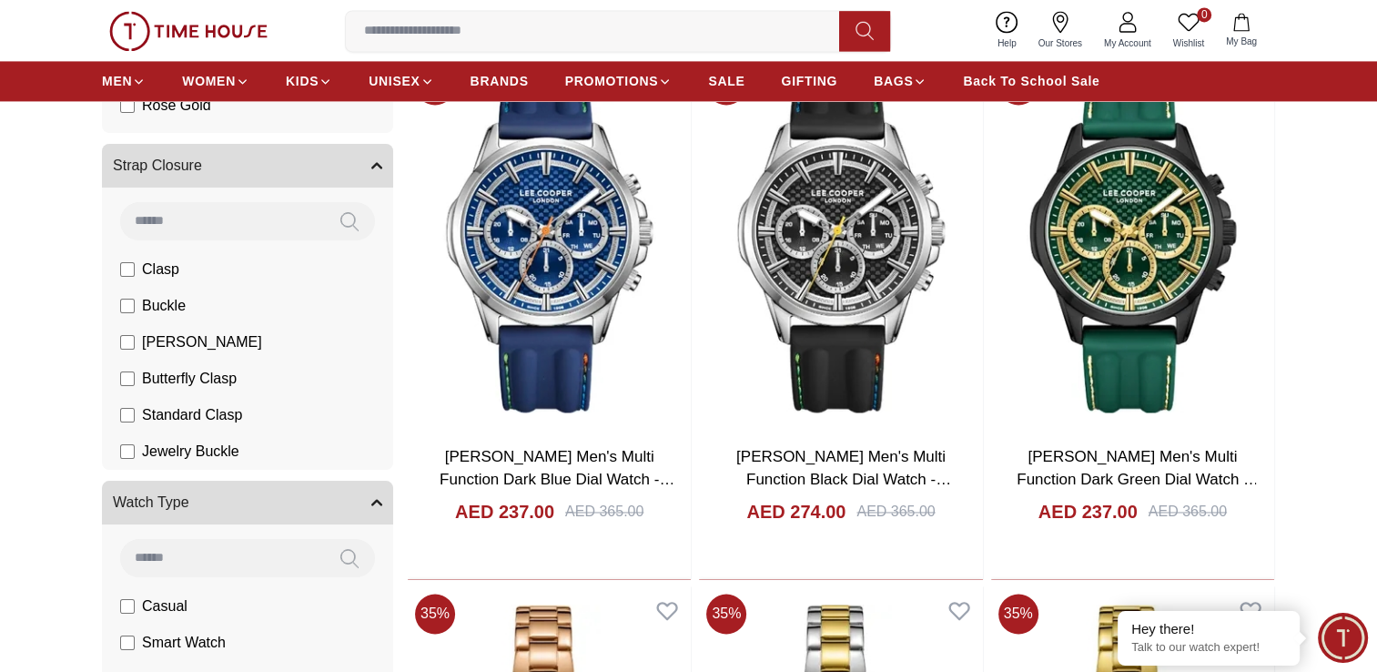
scroll to position [2762, 0]
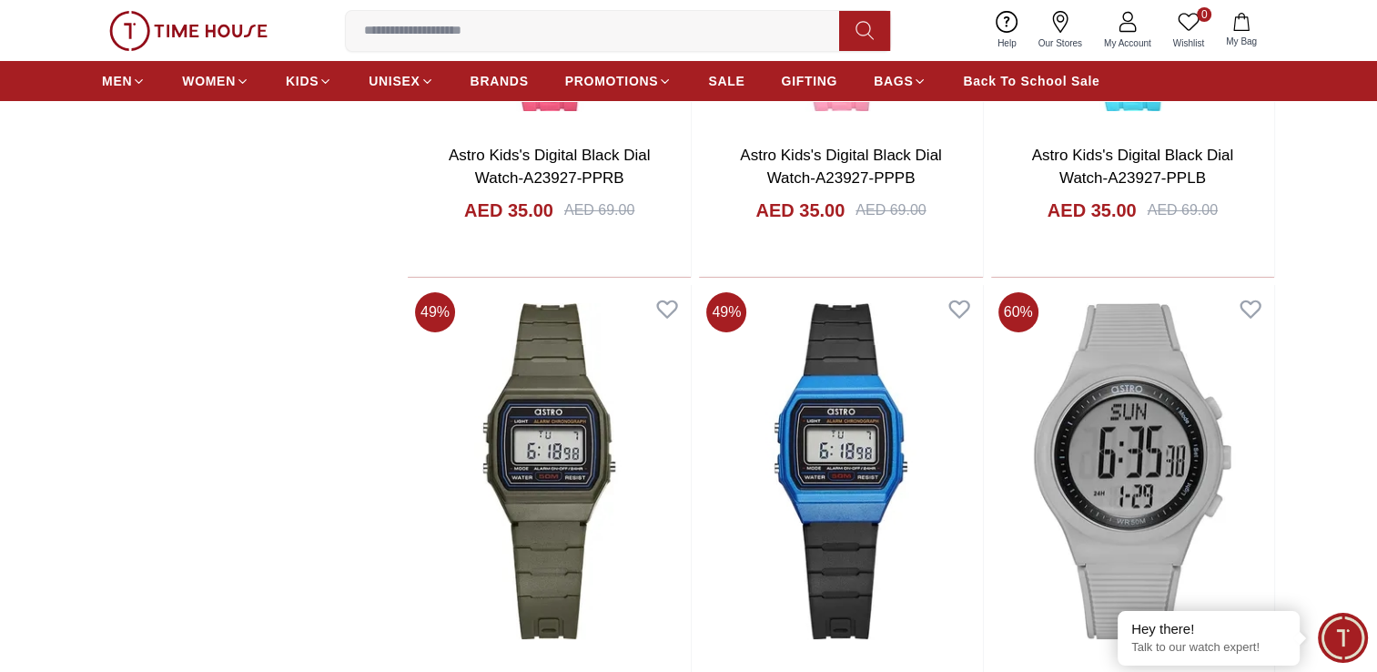
scroll to position [7040, 0]
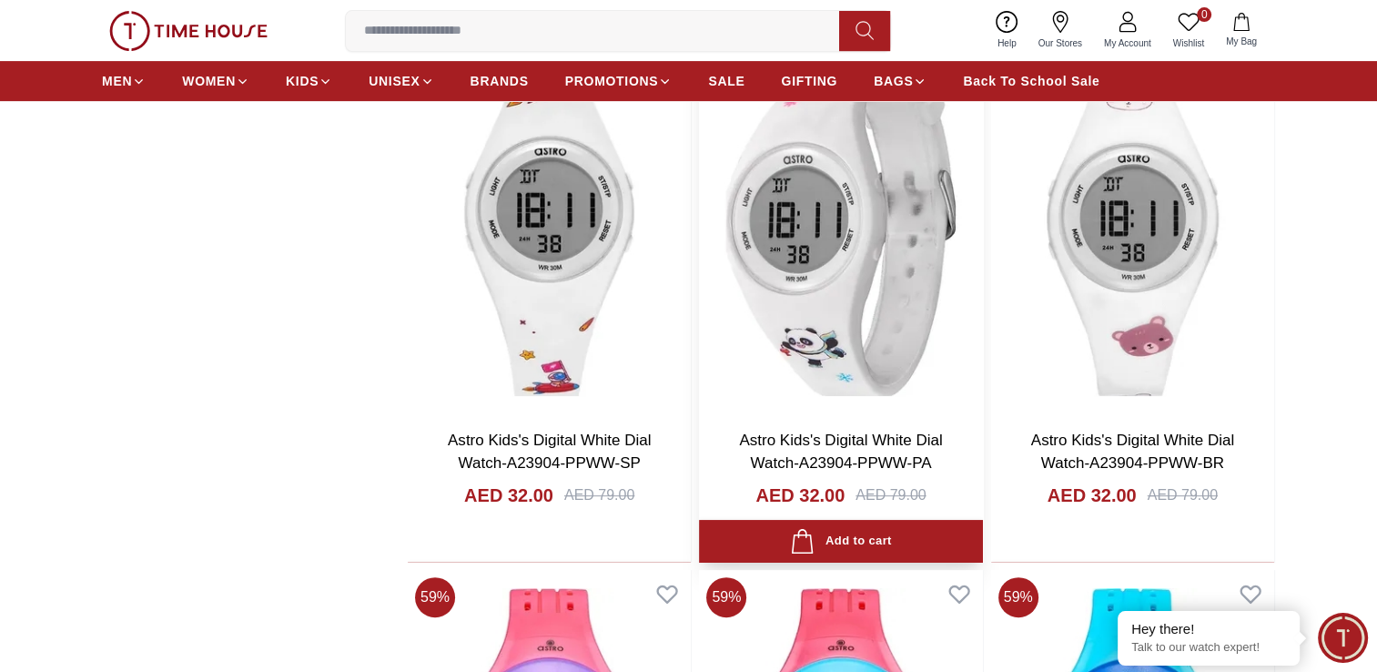
scroll to position [7495, 0]
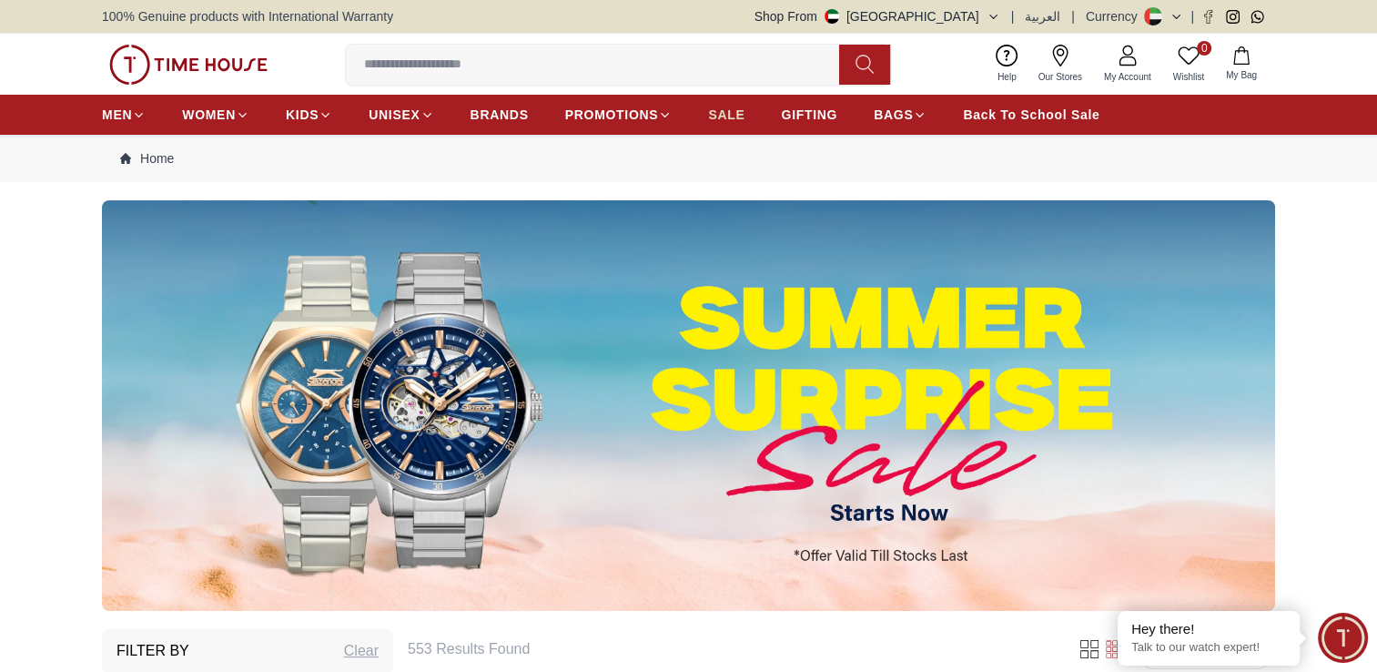
click at [714, 117] on span "SALE" at bounding box center [726, 115] width 36 height 18
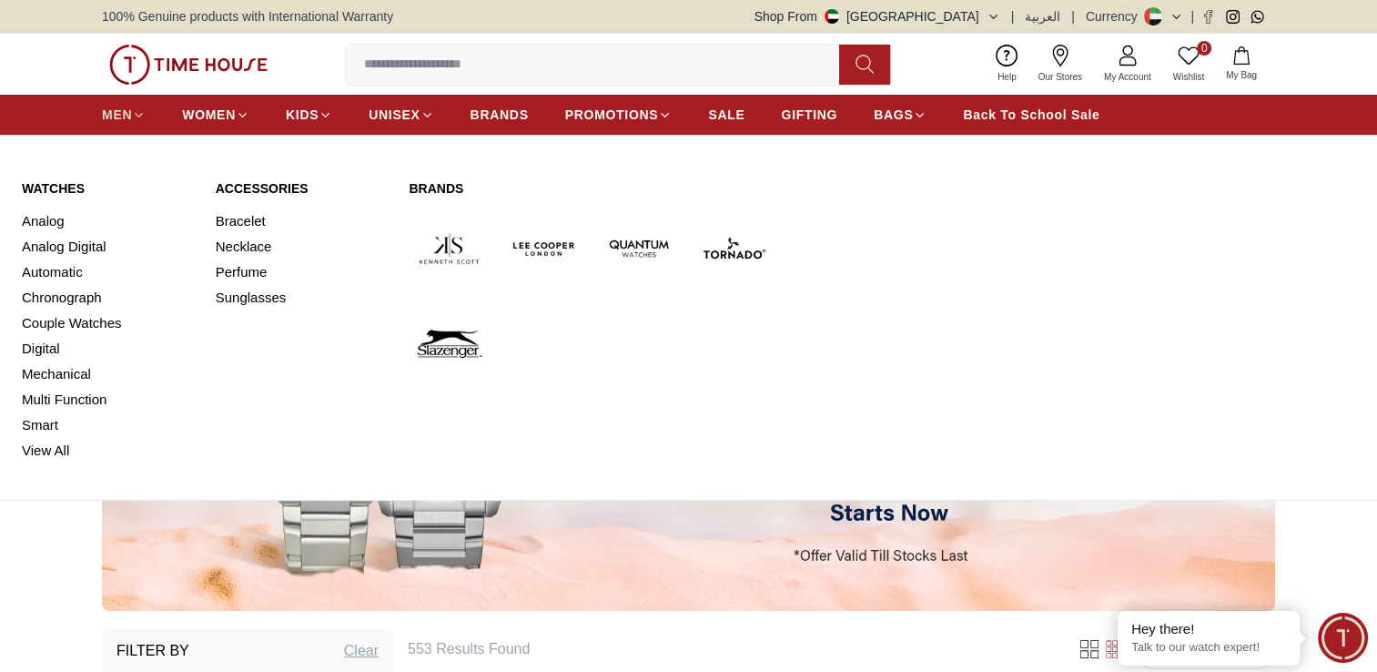
click at [112, 111] on span "MEN" at bounding box center [117, 115] width 30 height 18
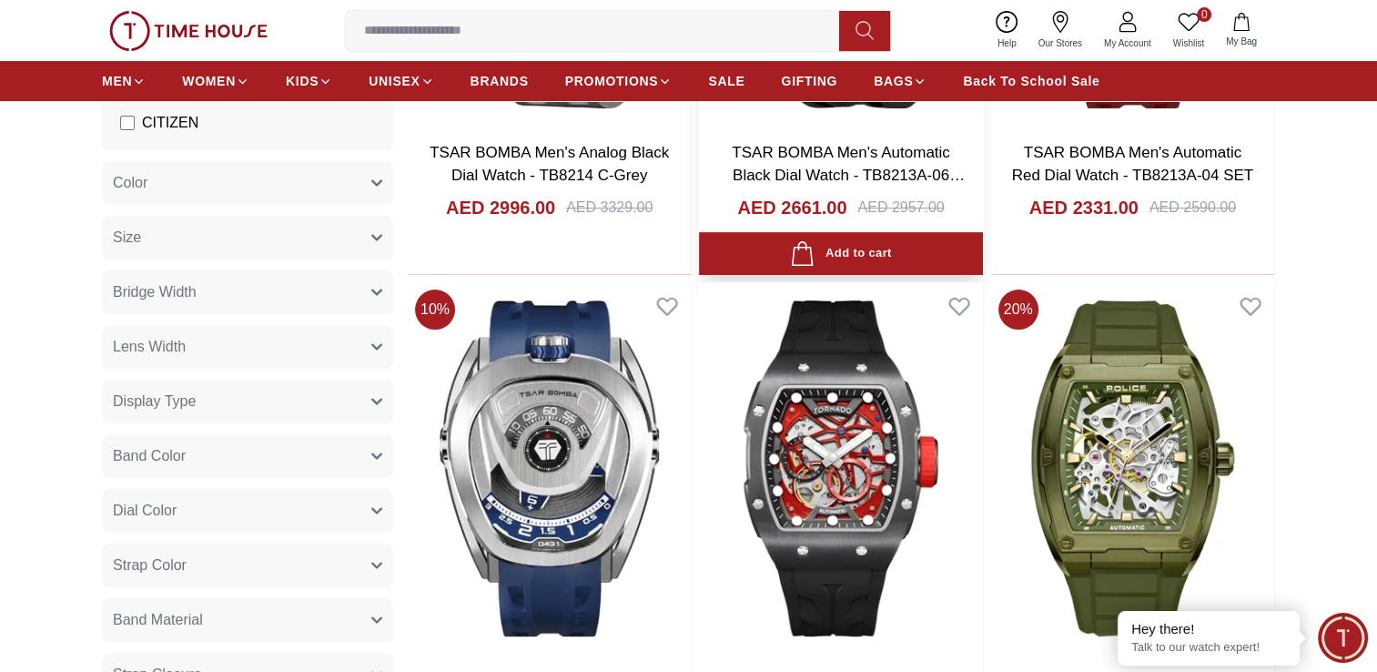
scroll to position [546, 0]
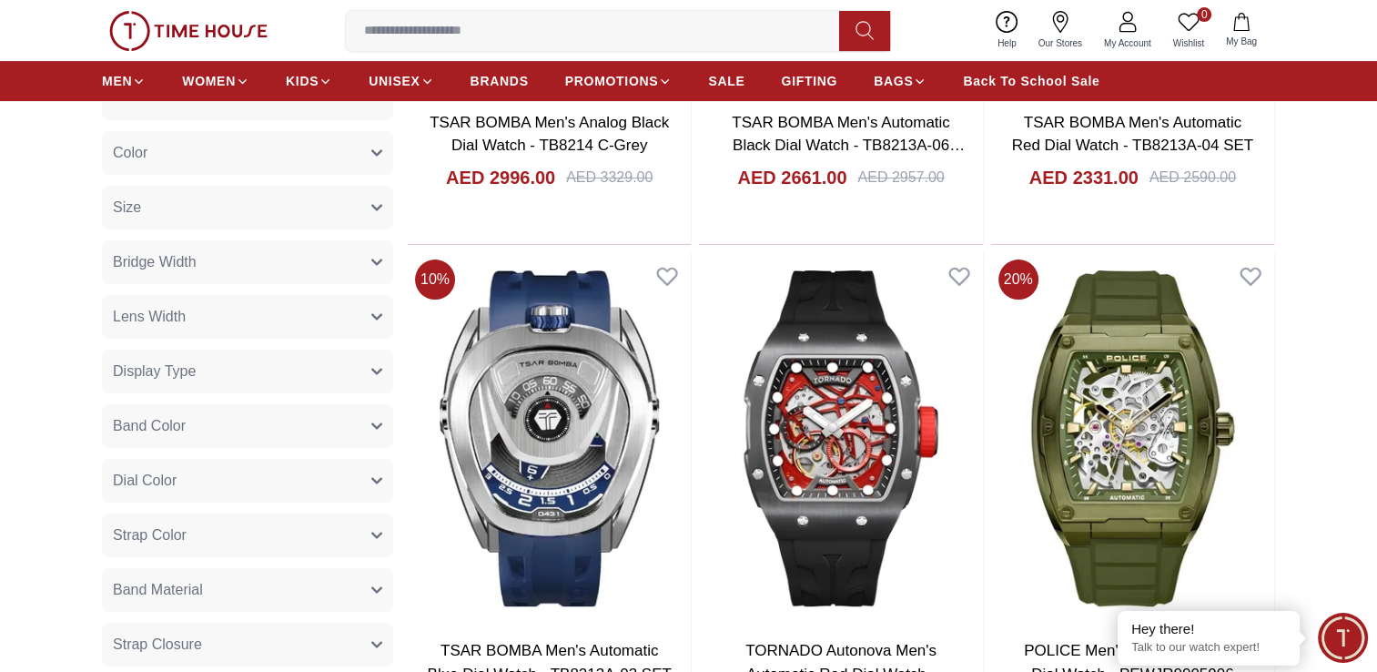
click at [271, 279] on button "Bridge Width" at bounding box center [247, 262] width 291 height 44
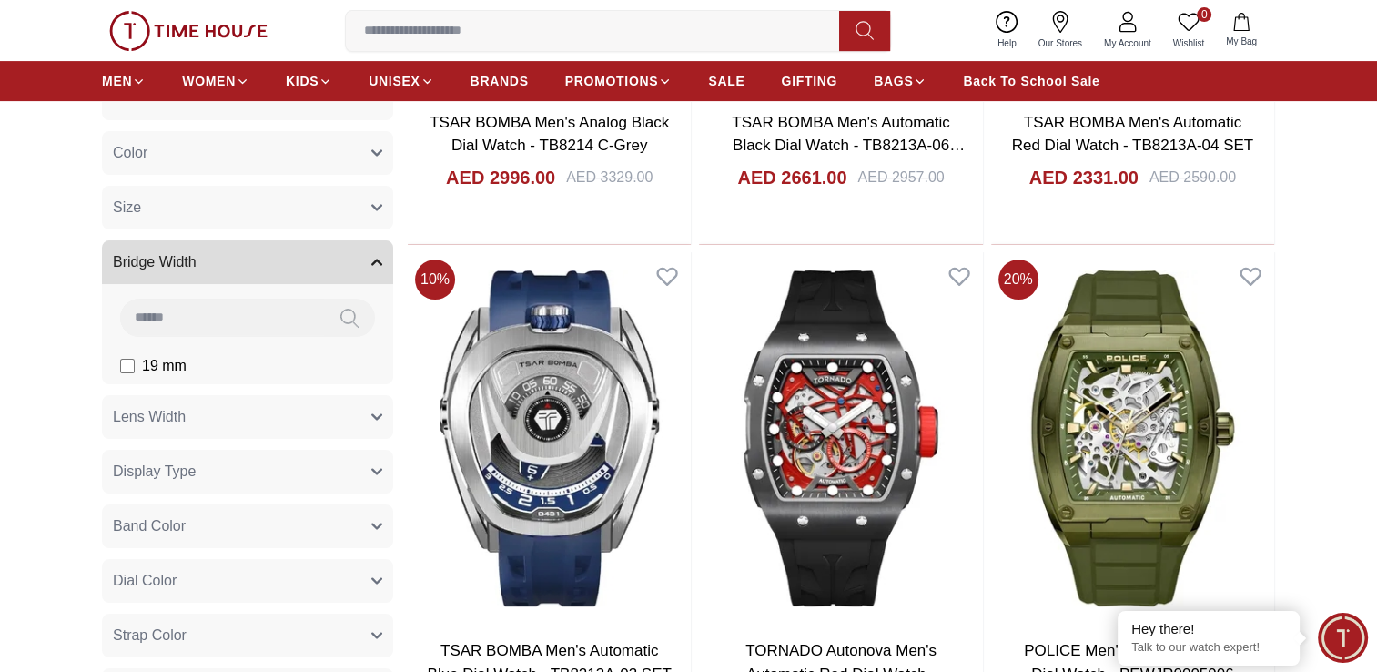
click at [269, 274] on button "Bridge Width" at bounding box center [247, 262] width 291 height 44
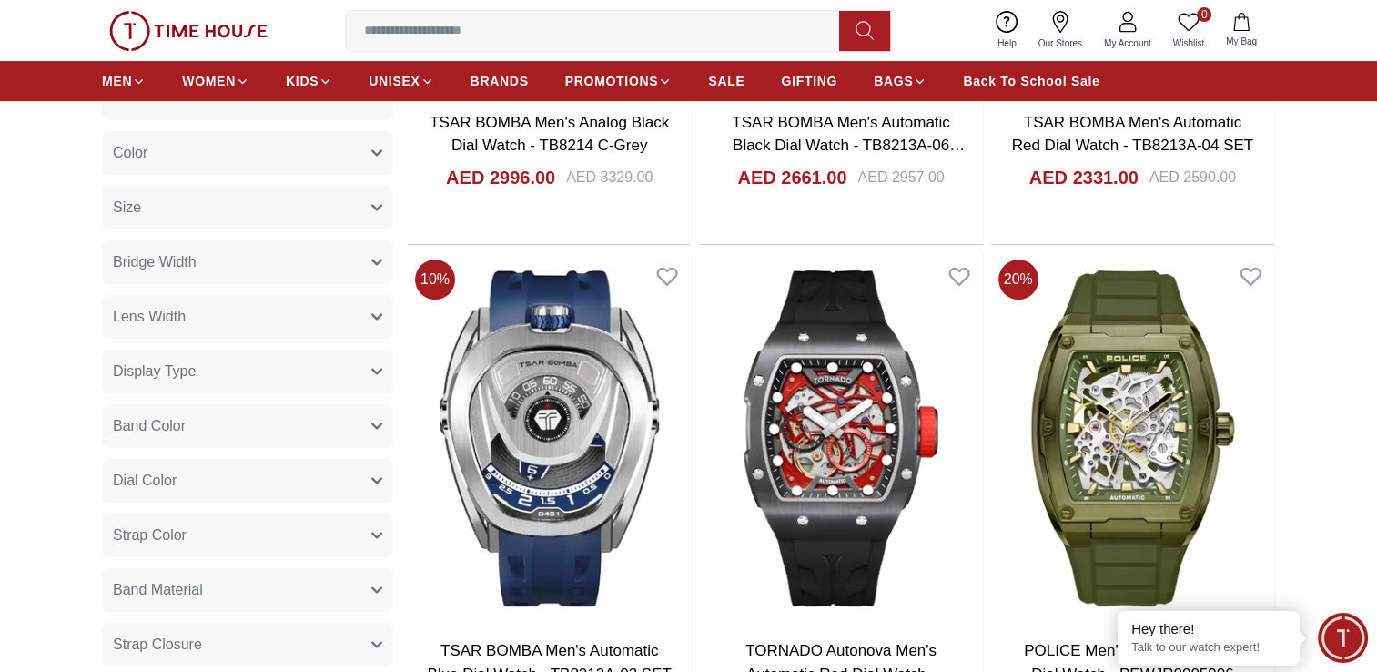
click at [273, 217] on button "Size" at bounding box center [247, 208] width 291 height 44
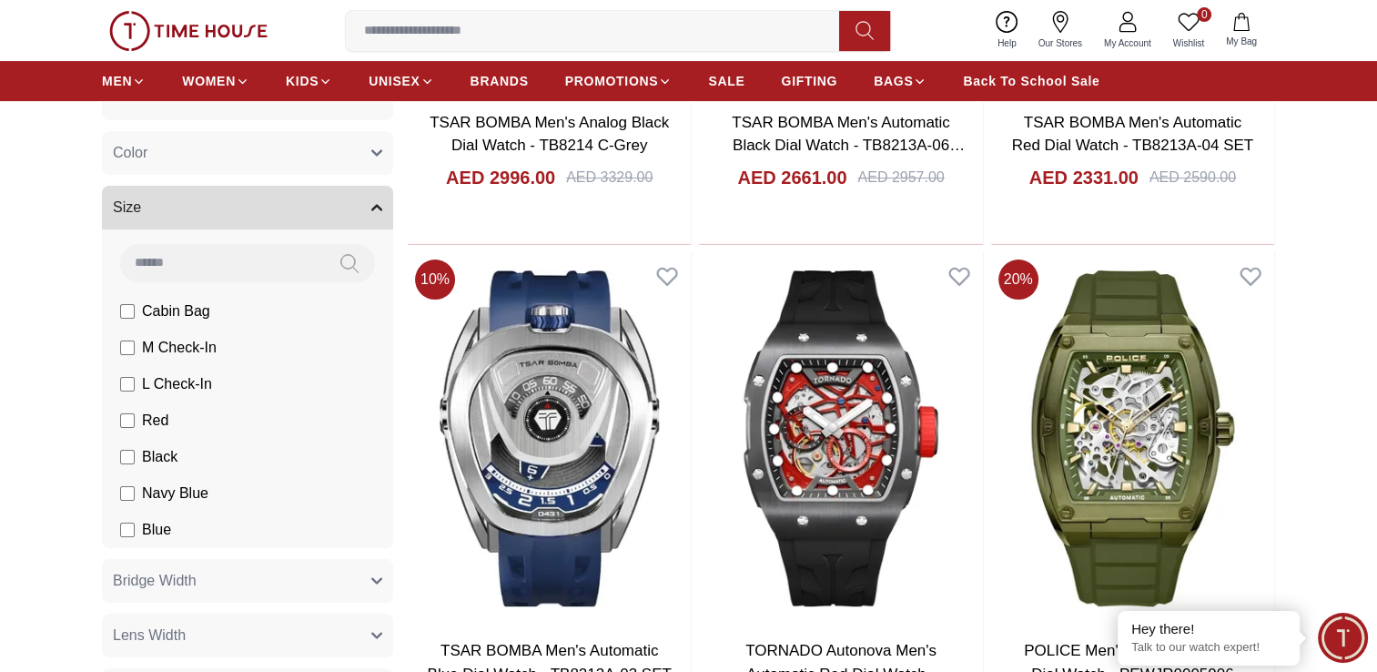
click at [273, 217] on button "Size" at bounding box center [247, 208] width 291 height 44
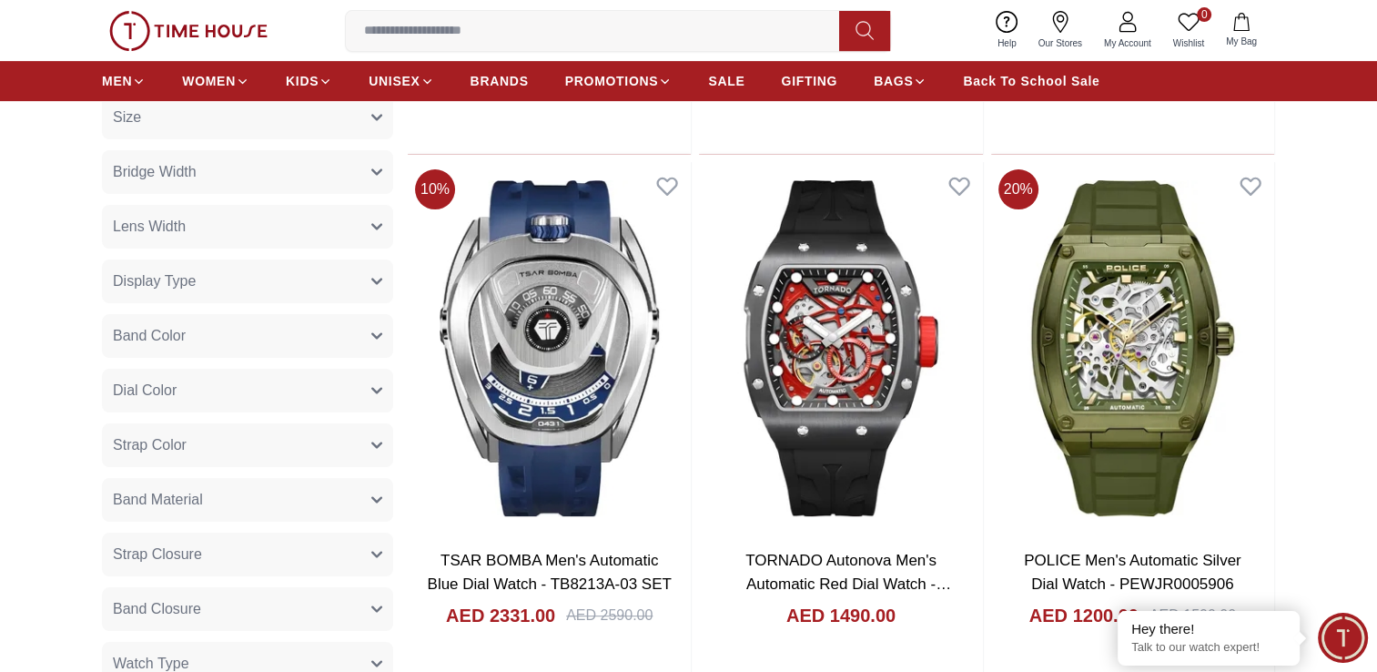
scroll to position [637, 0]
click at [269, 393] on button "Dial Color" at bounding box center [247, 390] width 291 height 44
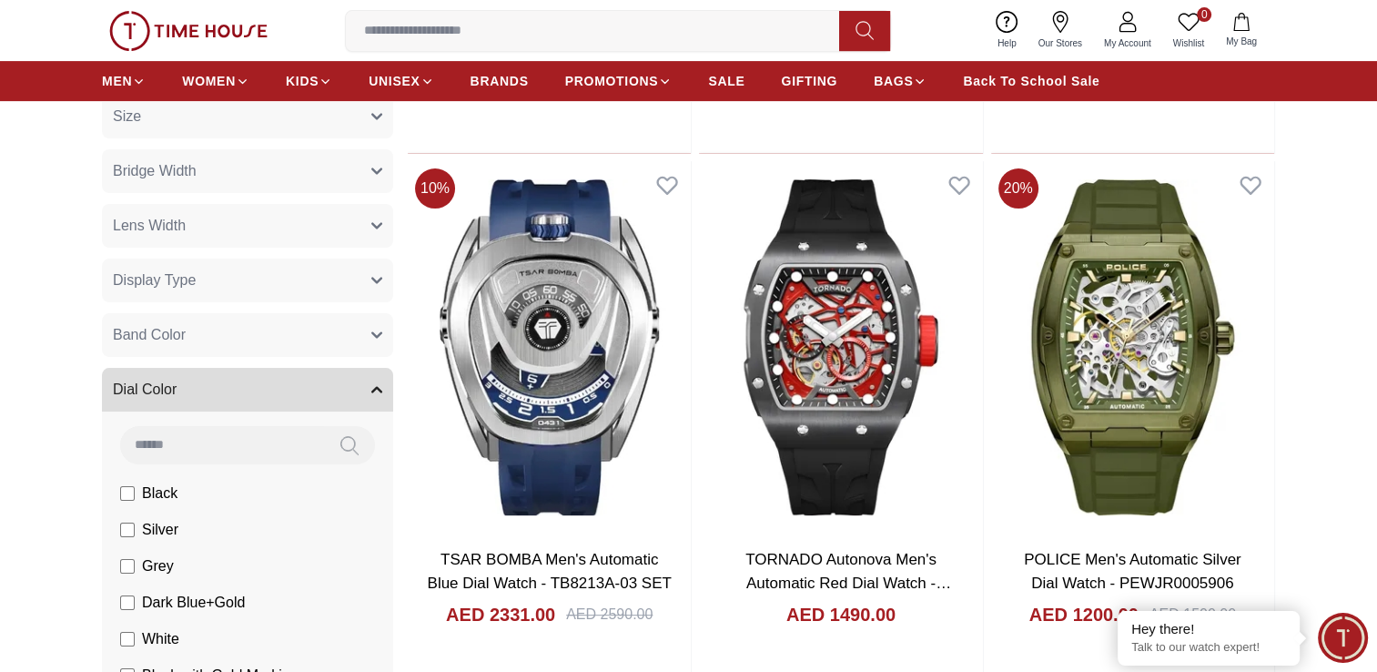
click at [269, 393] on button "Dial Color" at bounding box center [247, 390] width 291 height 44
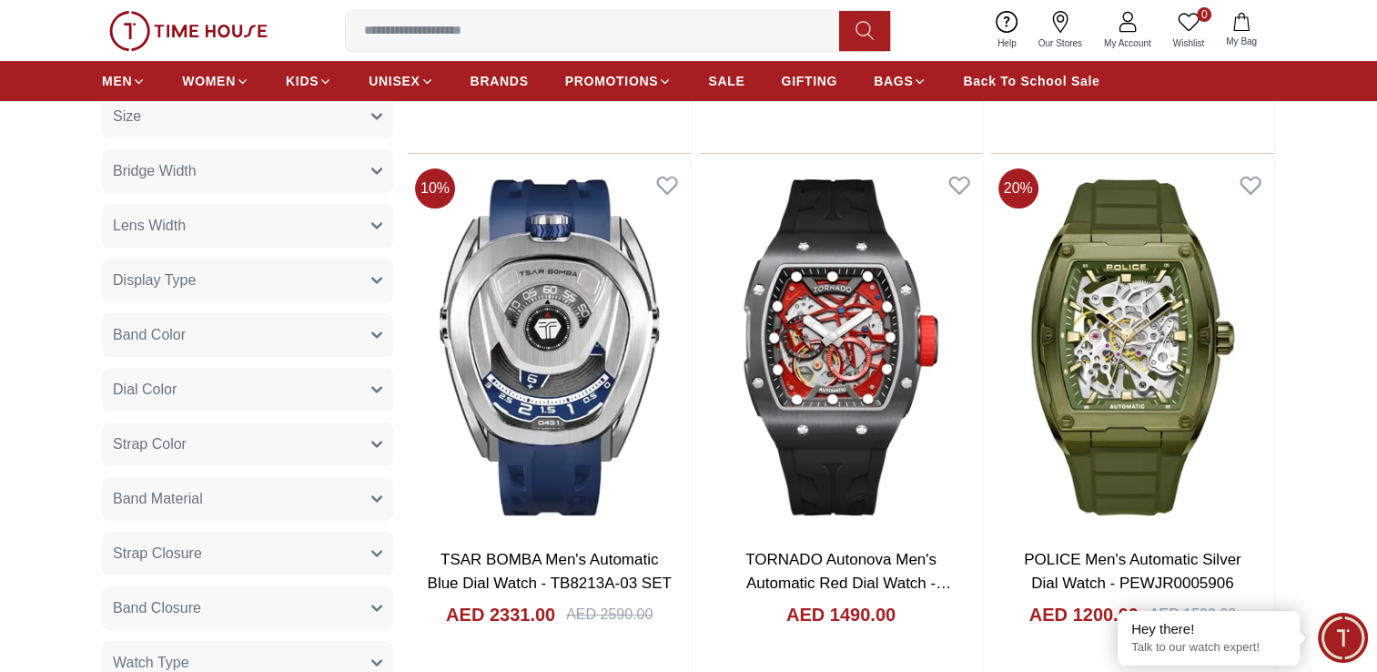
click at [260, 330] on button "Band Color" at bounding box center [247, 335] width 291 height 44
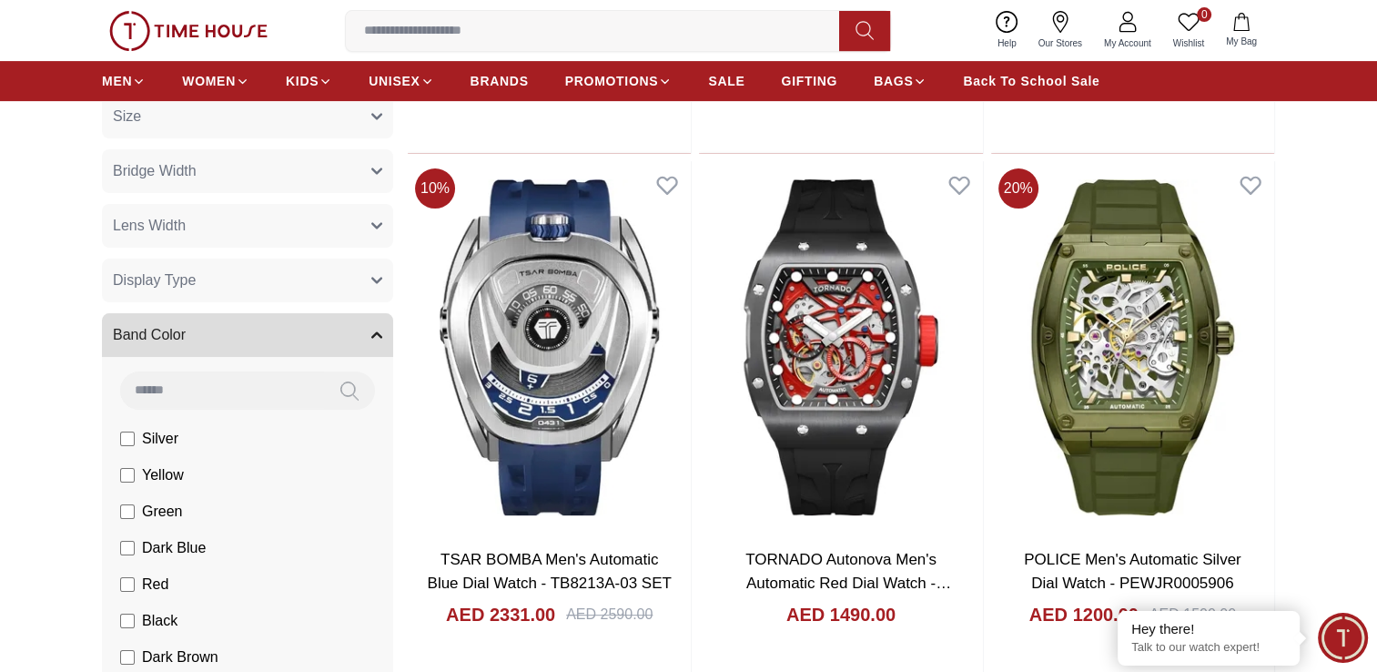
click at [260, 330] on button "Band Color" at bounding box center [247, 335] width 291 height 44
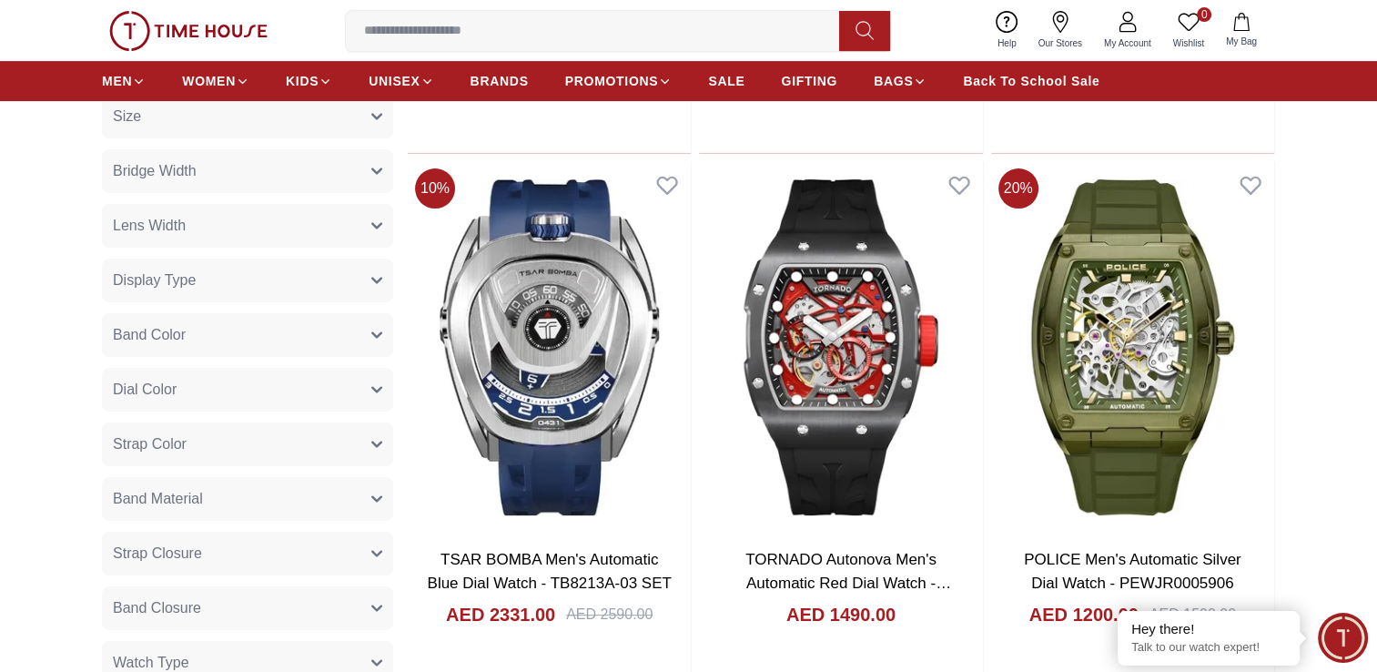
click at [268, 291] on button "Display Type" at bounding box center [247, 281] width 291 height 44
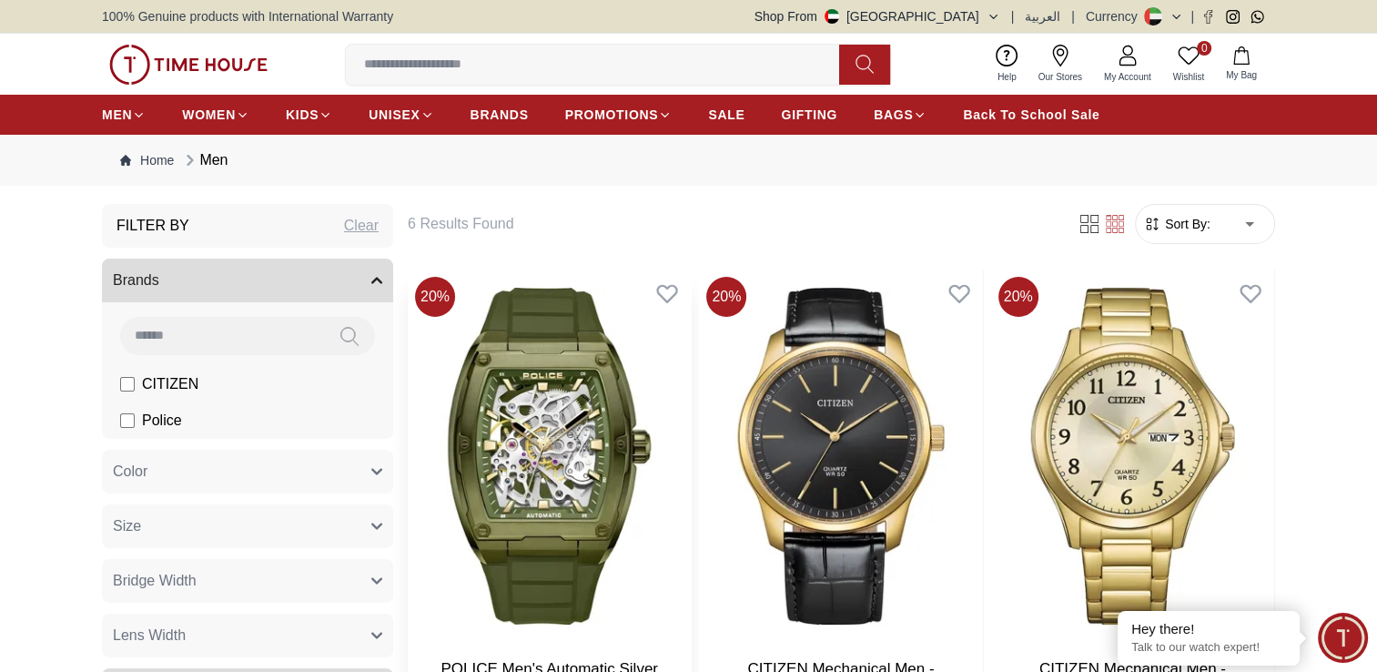
click at [543, 447] on img at bounding box center [549, 455] width 283 height 373
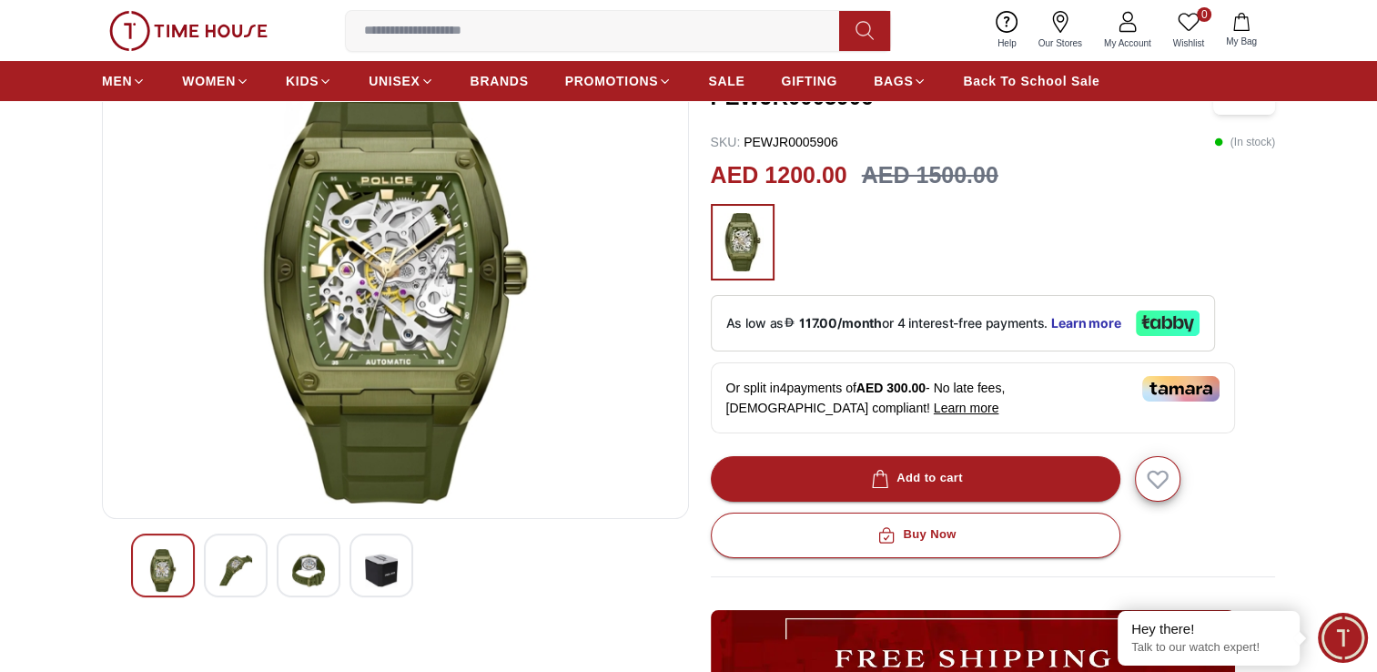
scroll to position [182, 0]
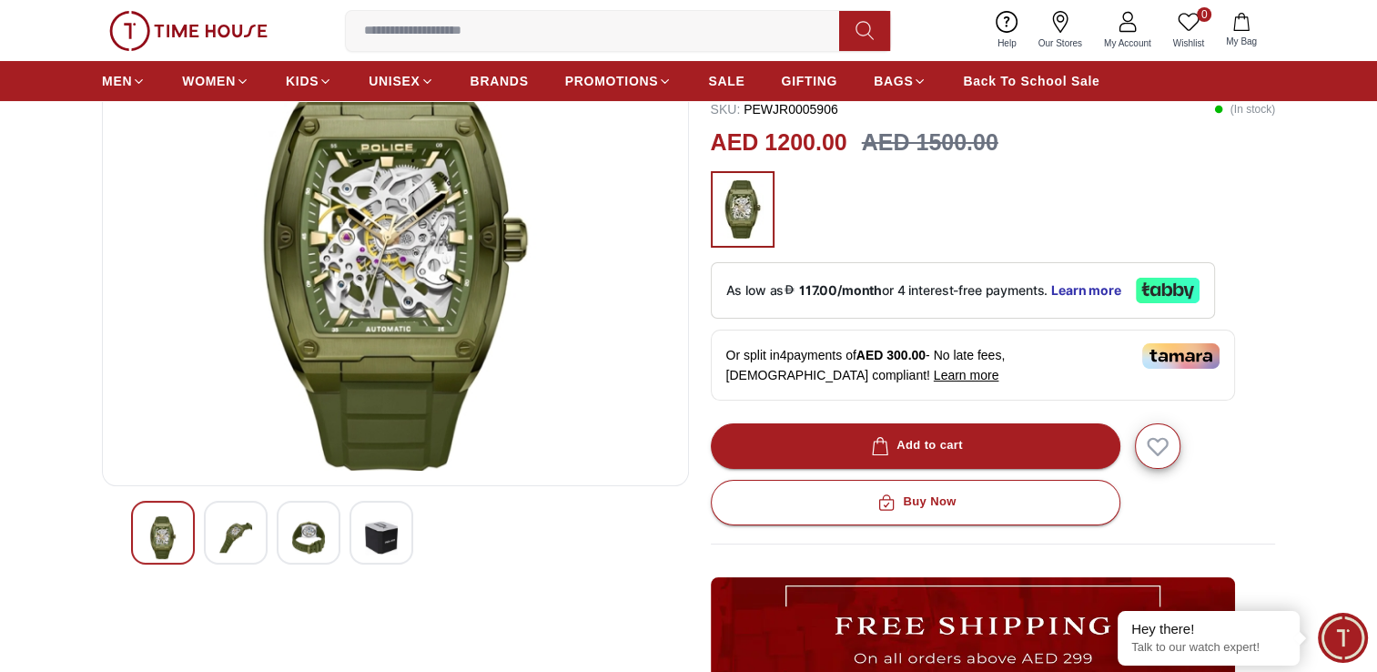
click at [230, 538] on img at bounding box center [235, 537] width 33 height 43
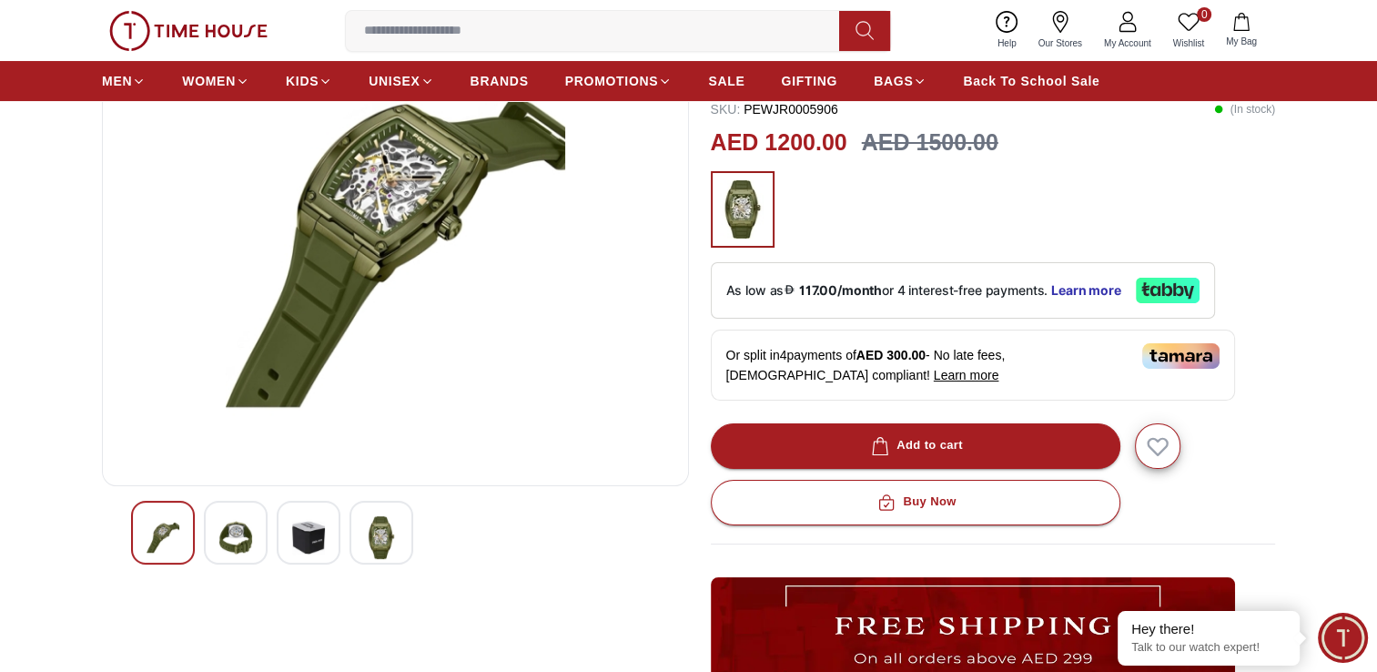
click at [292, 543] on img at bounding box center [308, 537] width 33 height 43
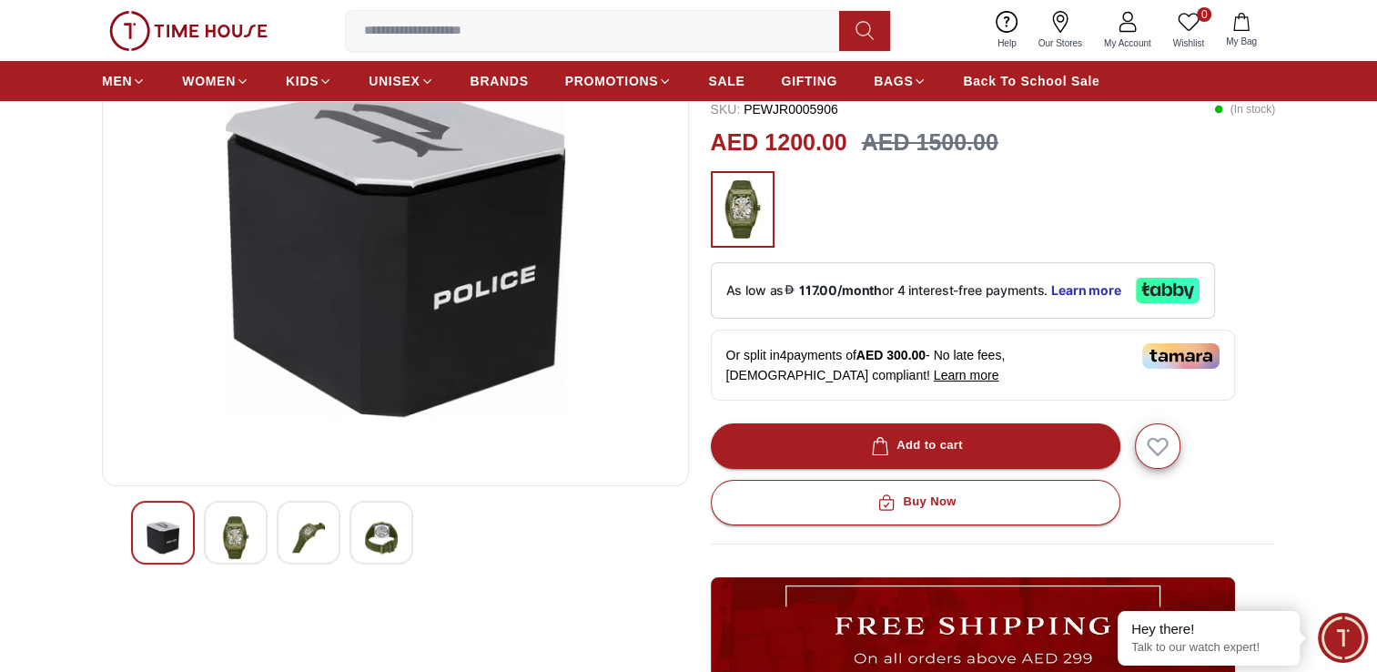
click at [365, 548] on img at bounding box center [381, 537] width 33 height 43
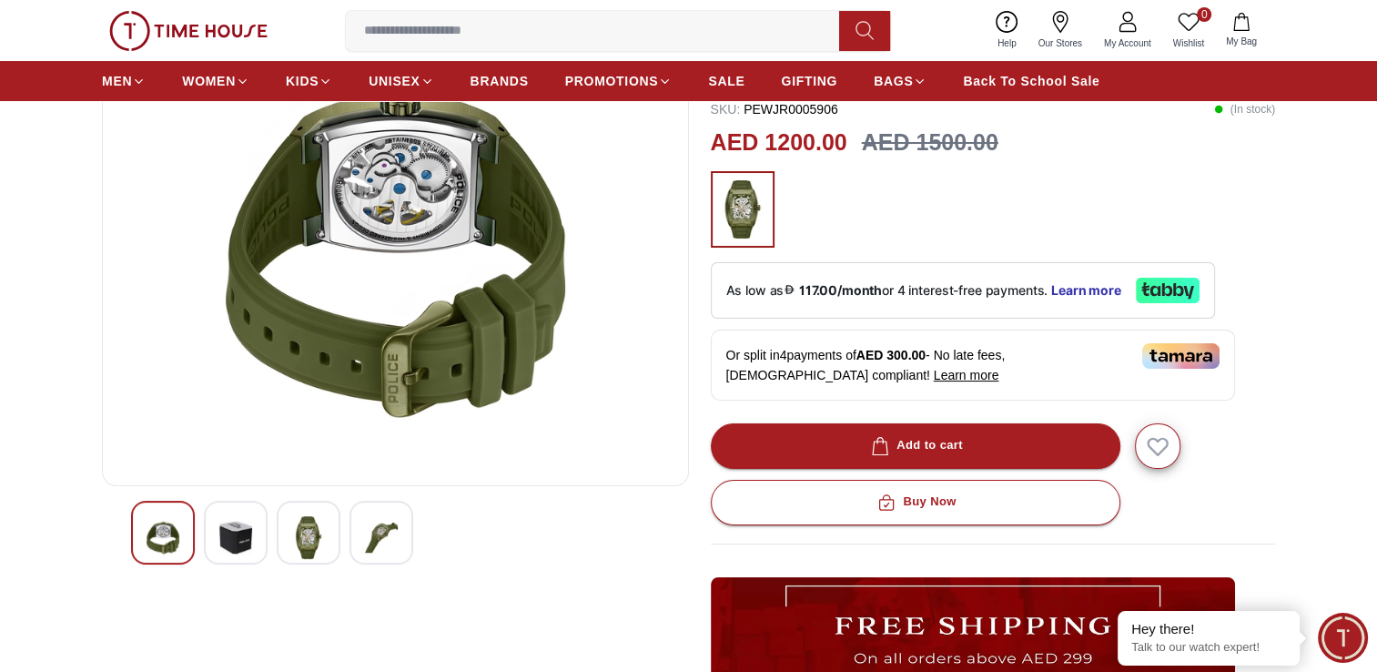
scroll to position [91, 0]
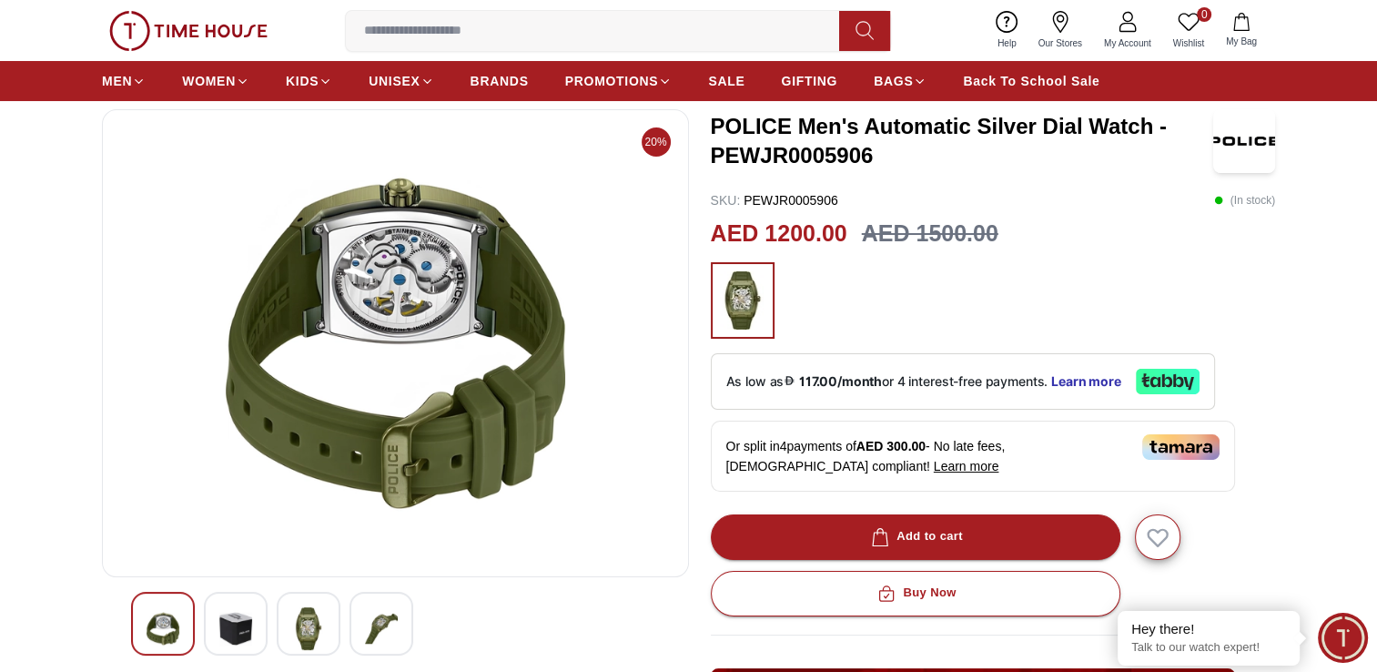
click at [167, 614] on img at bounding box center [163, 628] width 33 height 43
click at [249, 617] on img at bounding box center [235, 628] width 33 height 43
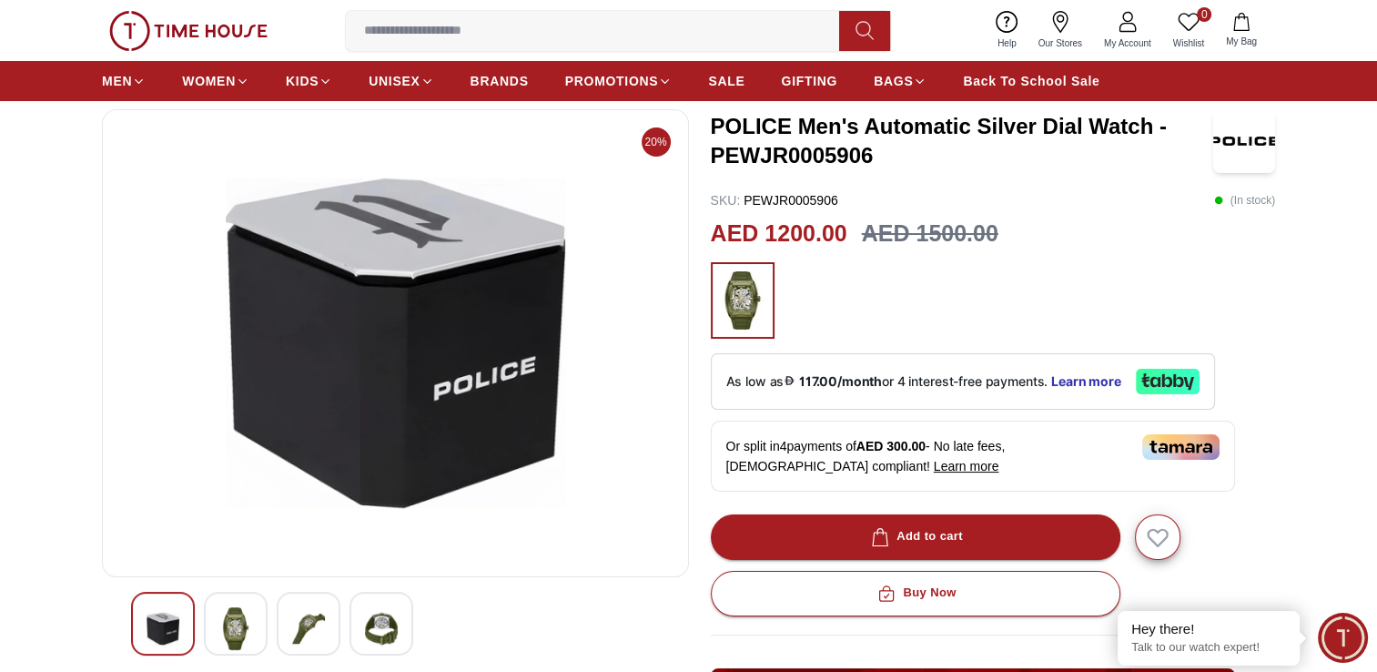
click at [317, 622] on img at bounding box center [308, 628] width 33 height 43
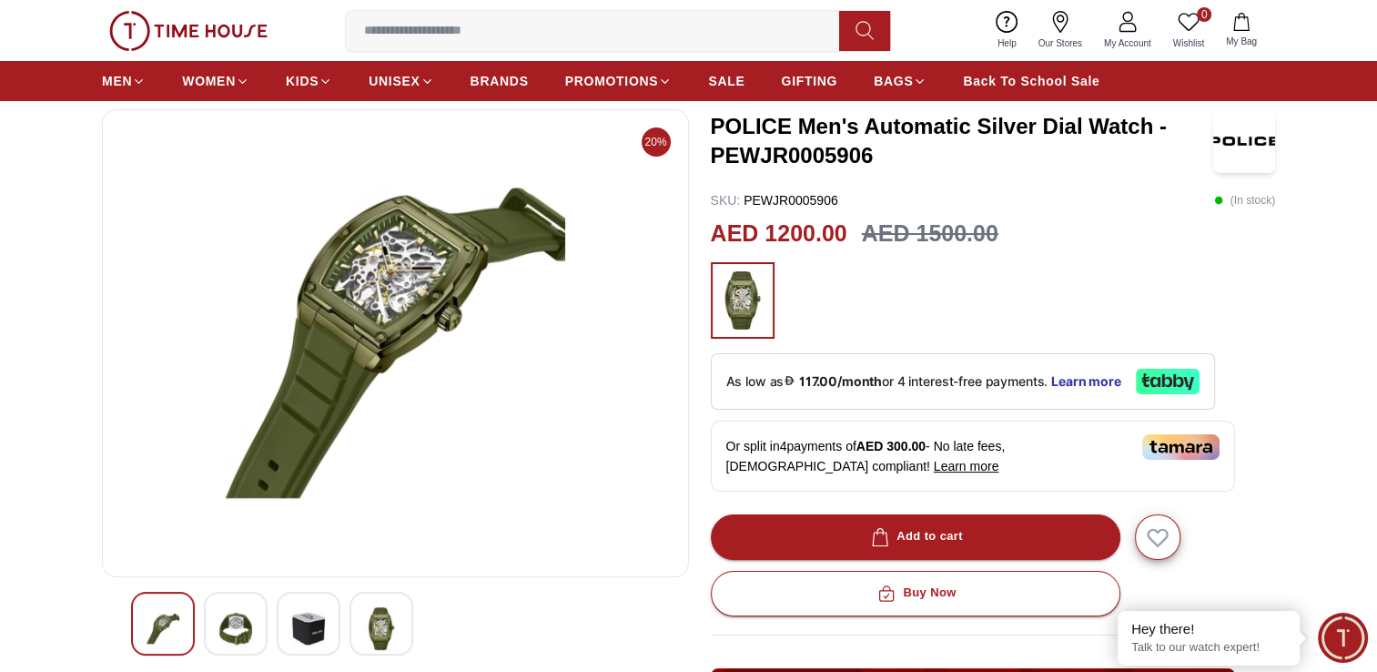
click at [391, 620] on img at bounding box center [381, 628] width 33 height 43
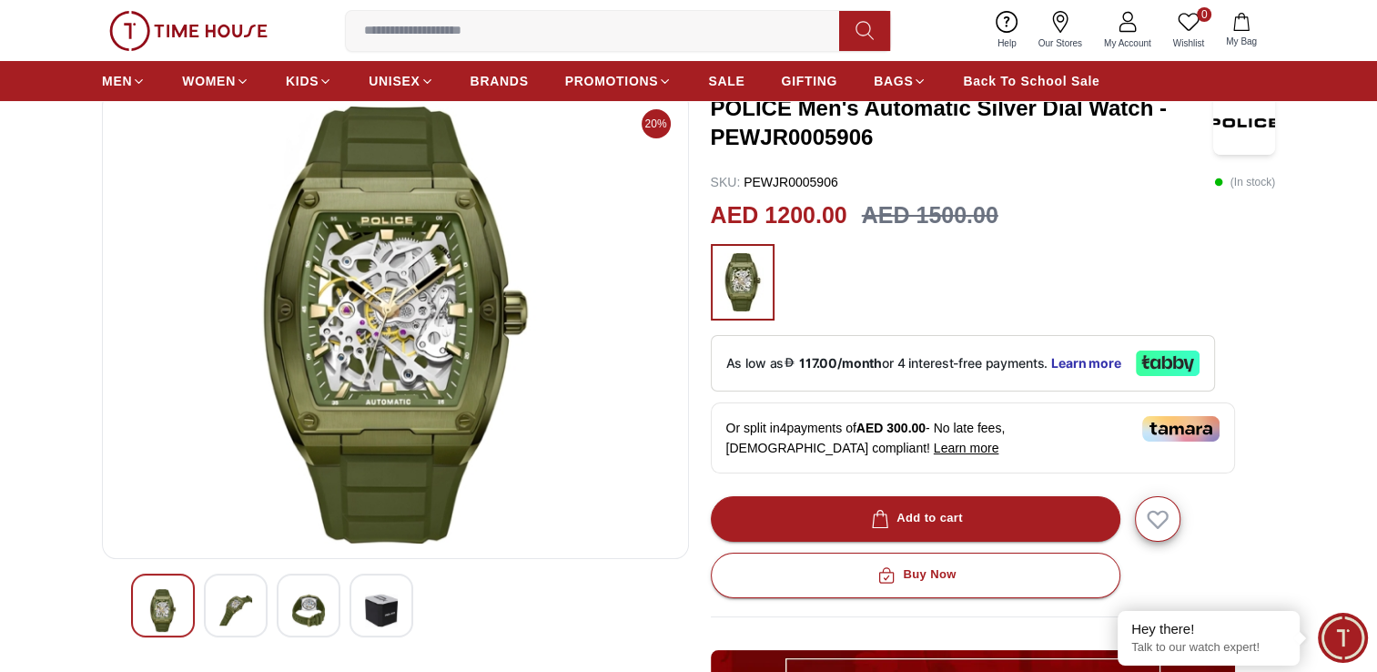
scroll to position [364, 0]
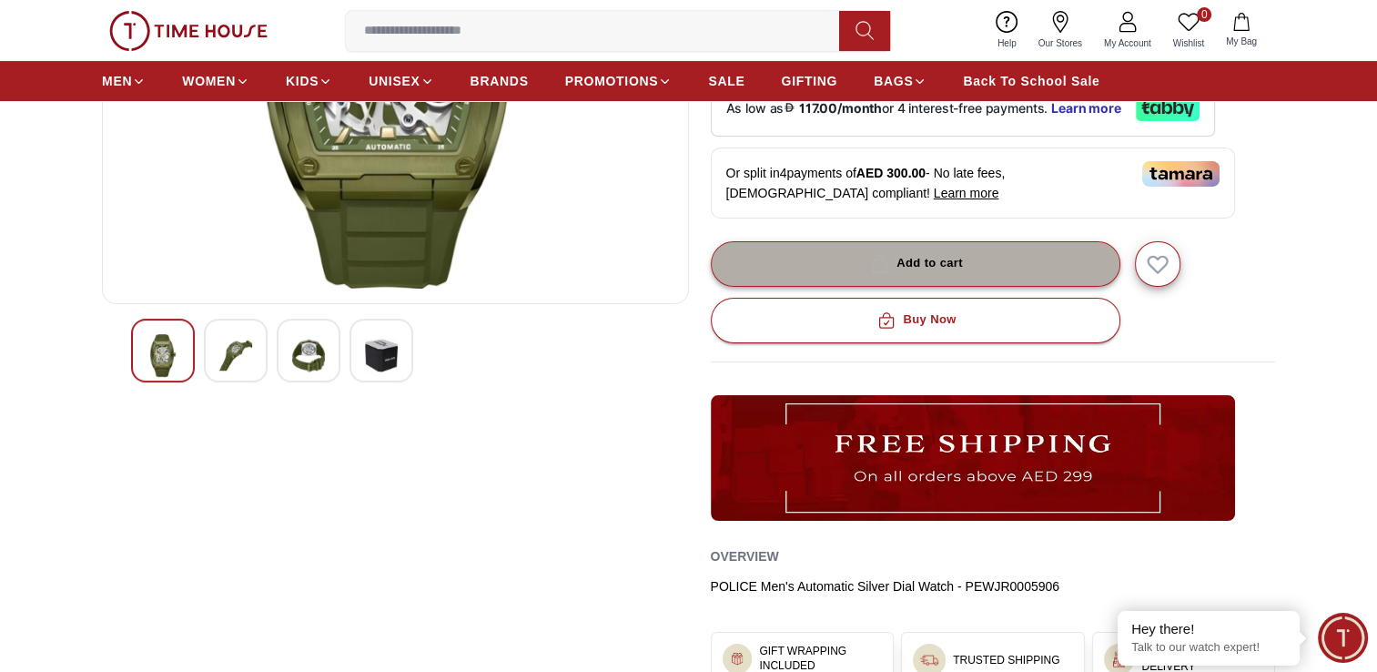
click at [910, 261] on div "Add to cart" at bounding box center [915, 263] width 96 height 21
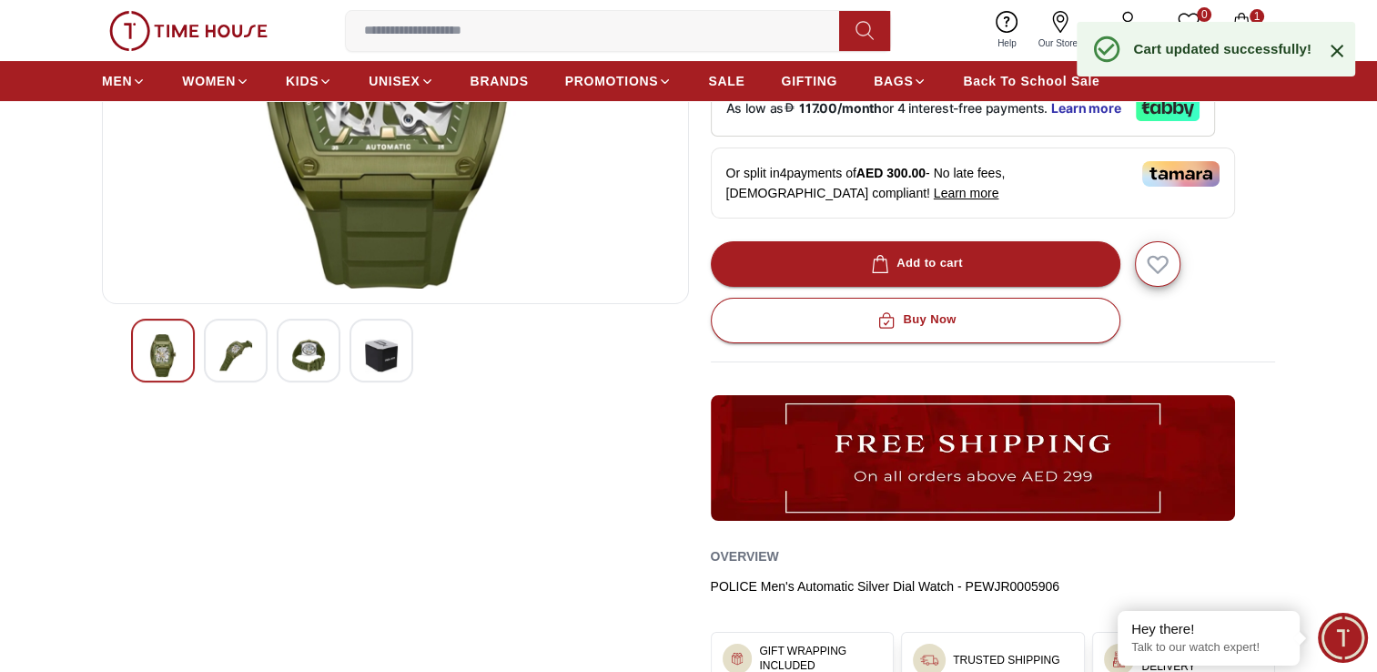
click at [1251, 18] on span "1" at bounding box center [1257, 16] width 15 height 15
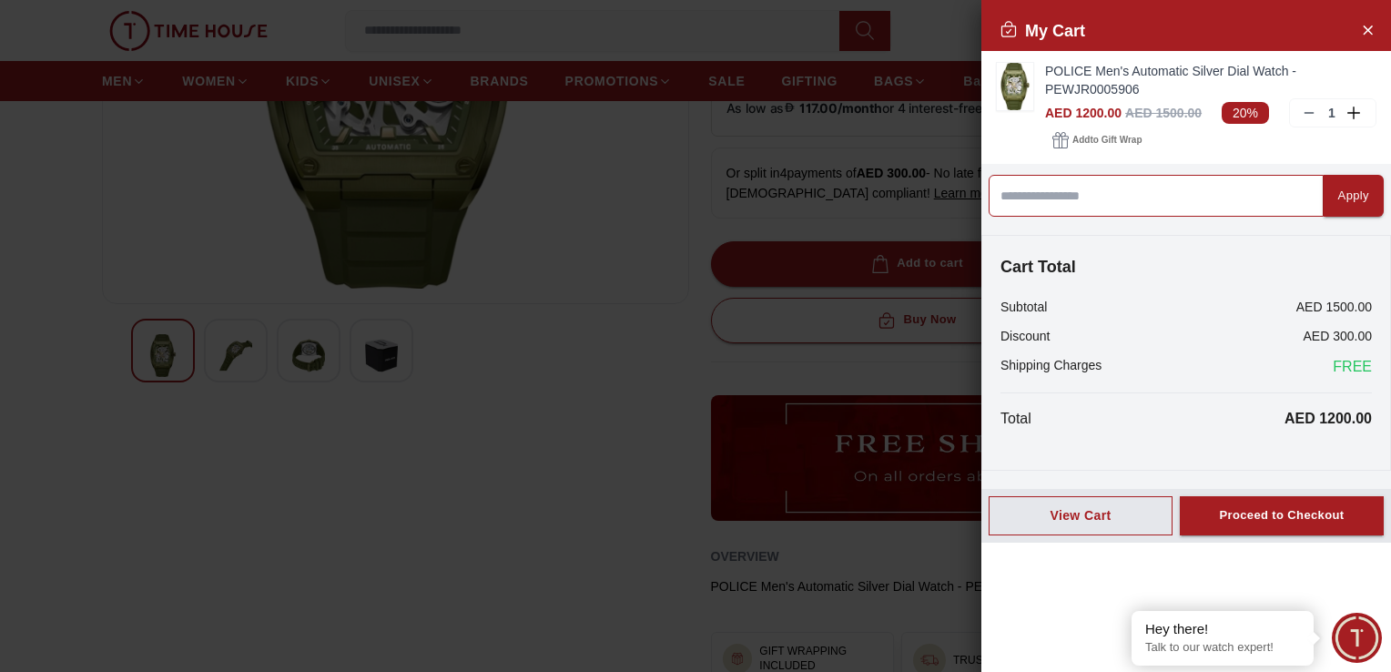
click at [1244, 198] on input at bounding box center [1156, 196] width 335 height 42
click at [1366, 34] on icon "Close Account" at bounding box center [1367, 29] width 15 height 23
